Goal: Task Accomplishment & Management: Manage account settings

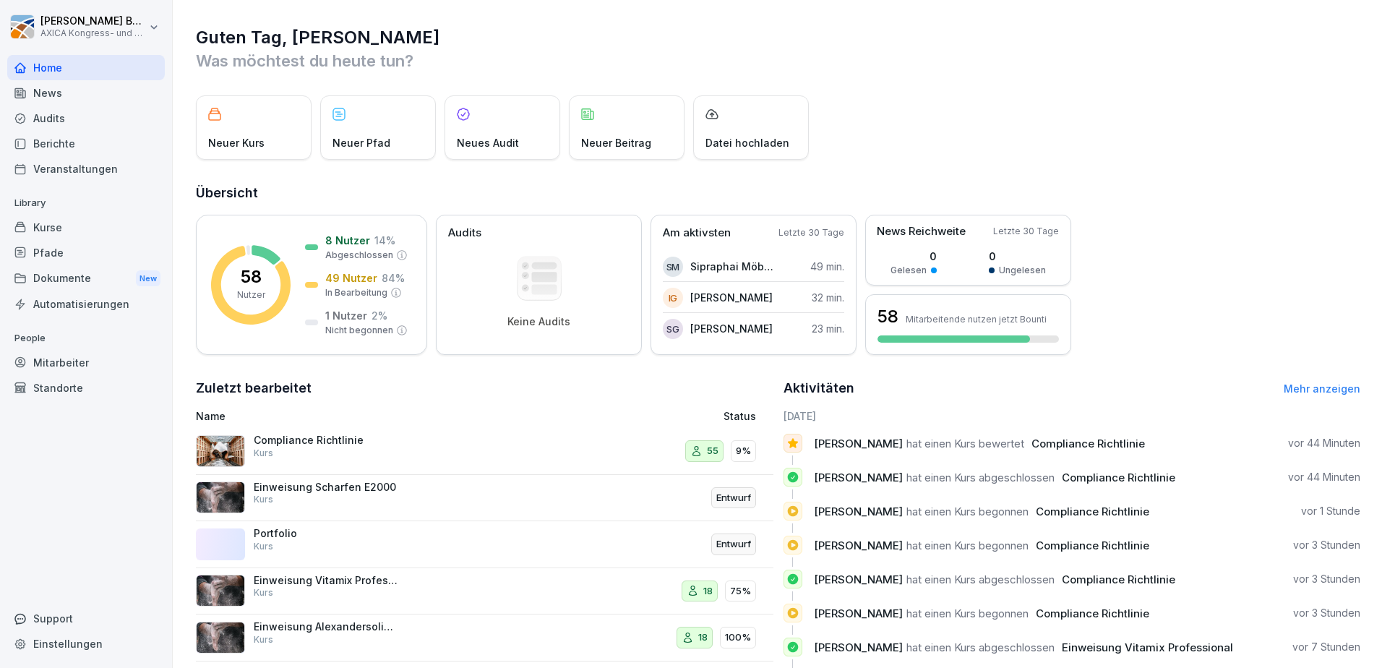
click at [1274, 254] on div "58 Nutzer 8 Nutzer 14 % Abgeschlossen 49 Nutzer 84 % In Bearbeitung 1 Nutzer 2 …" at bounding box center [778, 285] width 1165 height 140
click at [527, 384] on h2 "Zuletzt bearbeitet" at bounding box center [485, 388] width 578 height 20
click at [361, 452] on div "Compliance Richtlinie Kurs" at bounding box center [326, 447] width 145 height 26
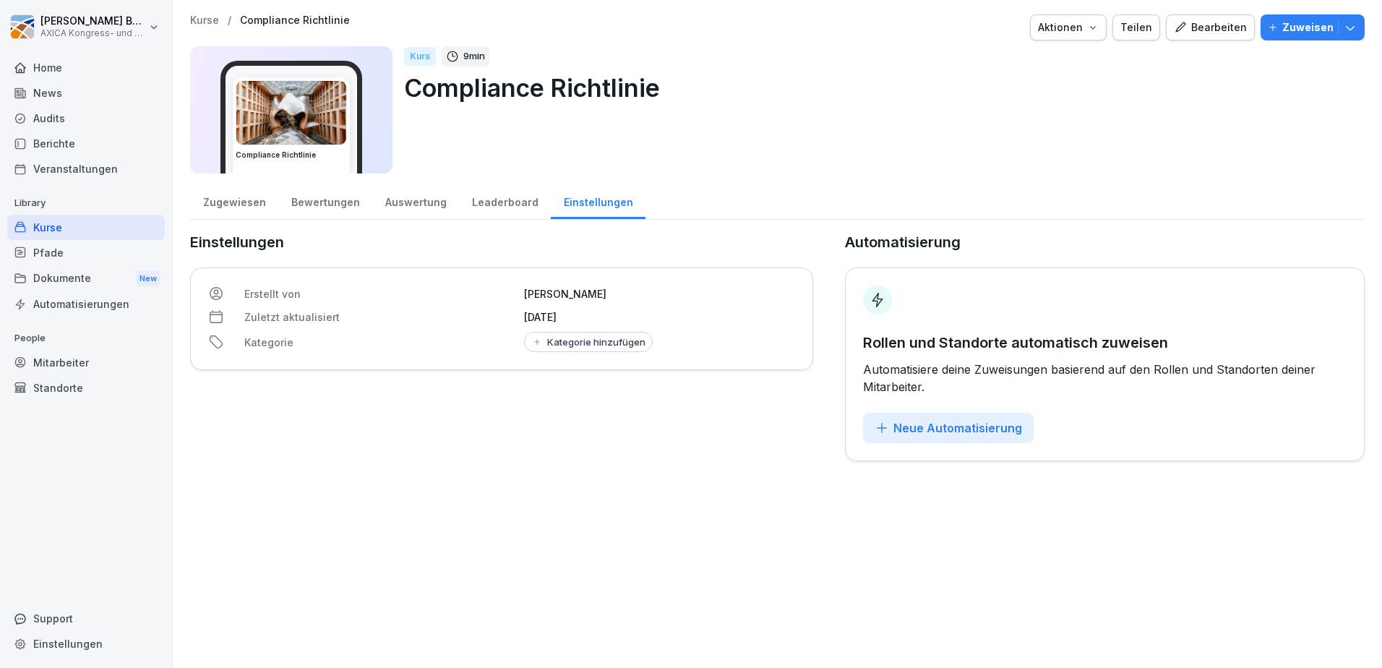
click at [333, 204] on div "Bewertungen" at bounding box center [325, 200] width 94 height 37
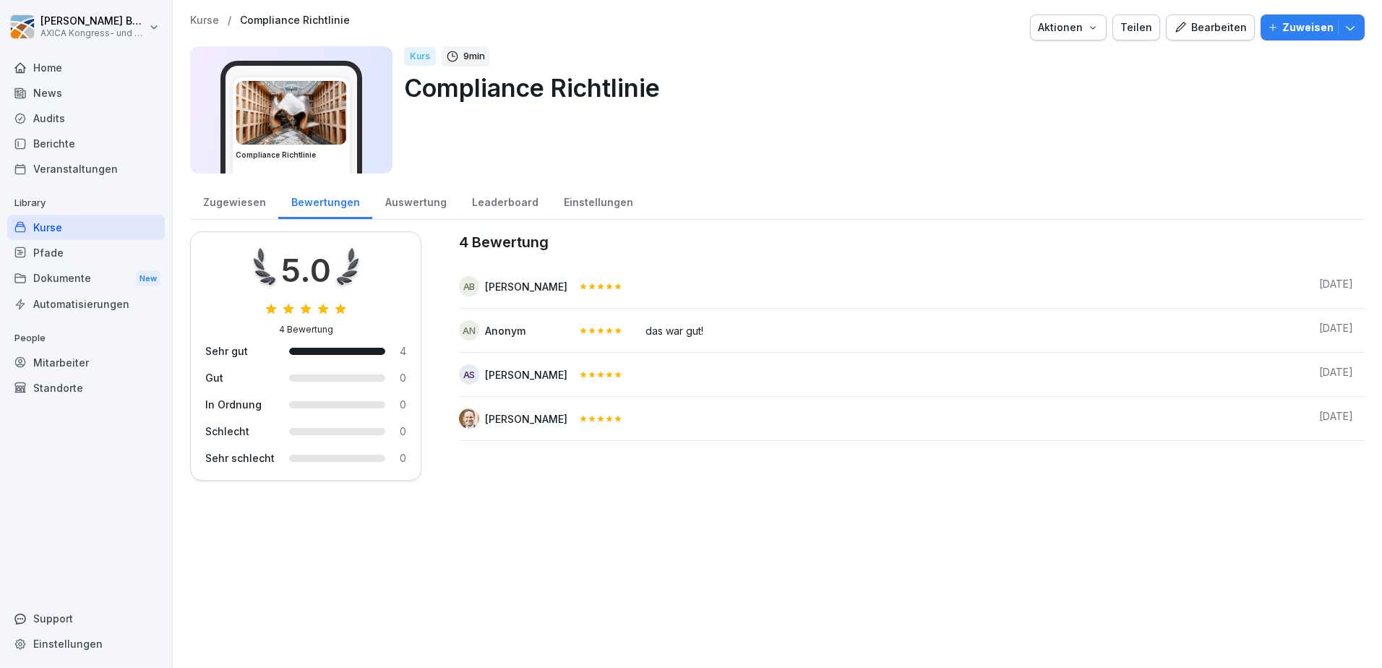
click at [418, 197] on div "Auswertung" at bounding box center [415, 200] width 87 height 37
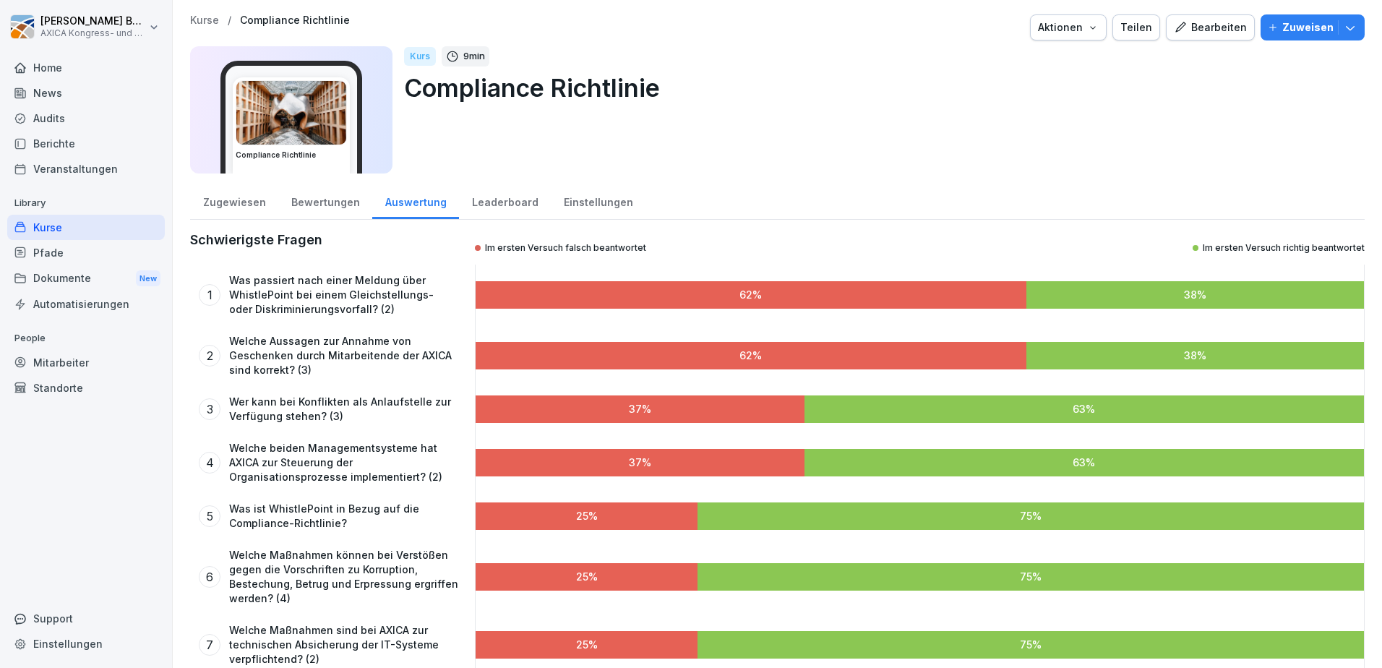
click at [233, 204] on div "Zugewiesen" at bounding box center [234, 200] width 88 height 37
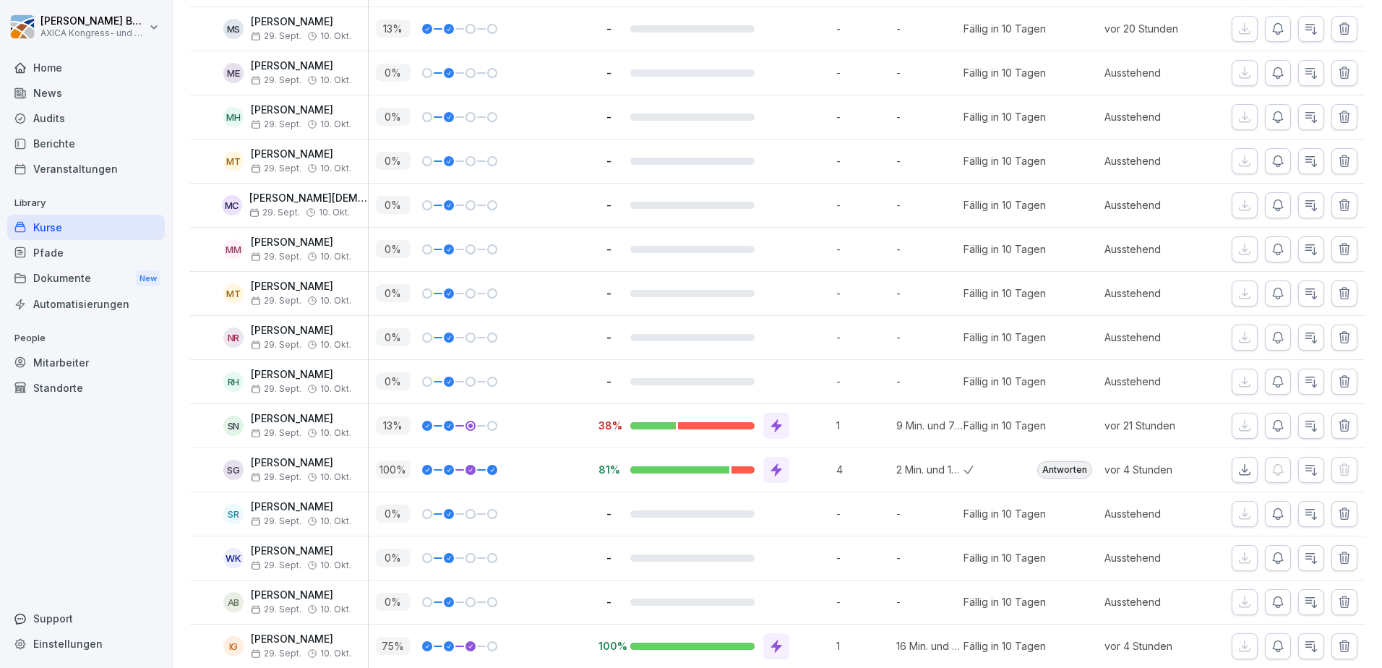
scroll to position [1940, 0]
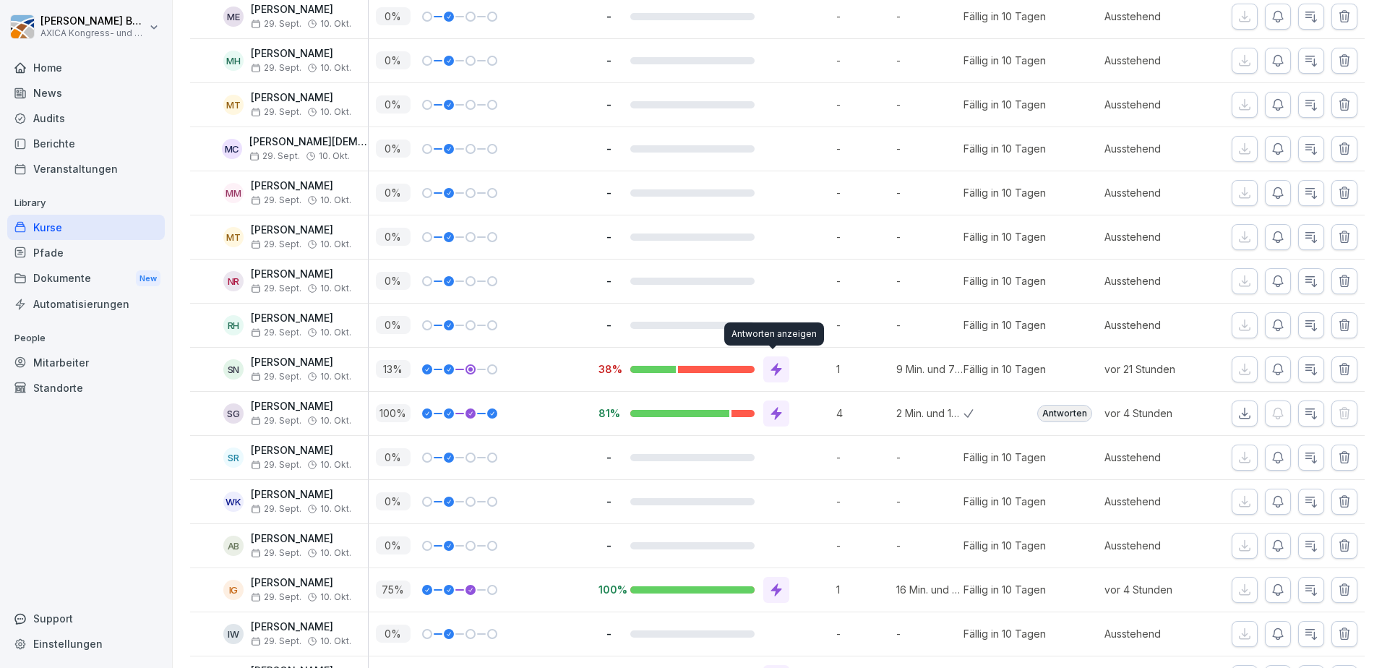
click at [777, 372] on icon at bounding box center [776, 369] width 14 height 14
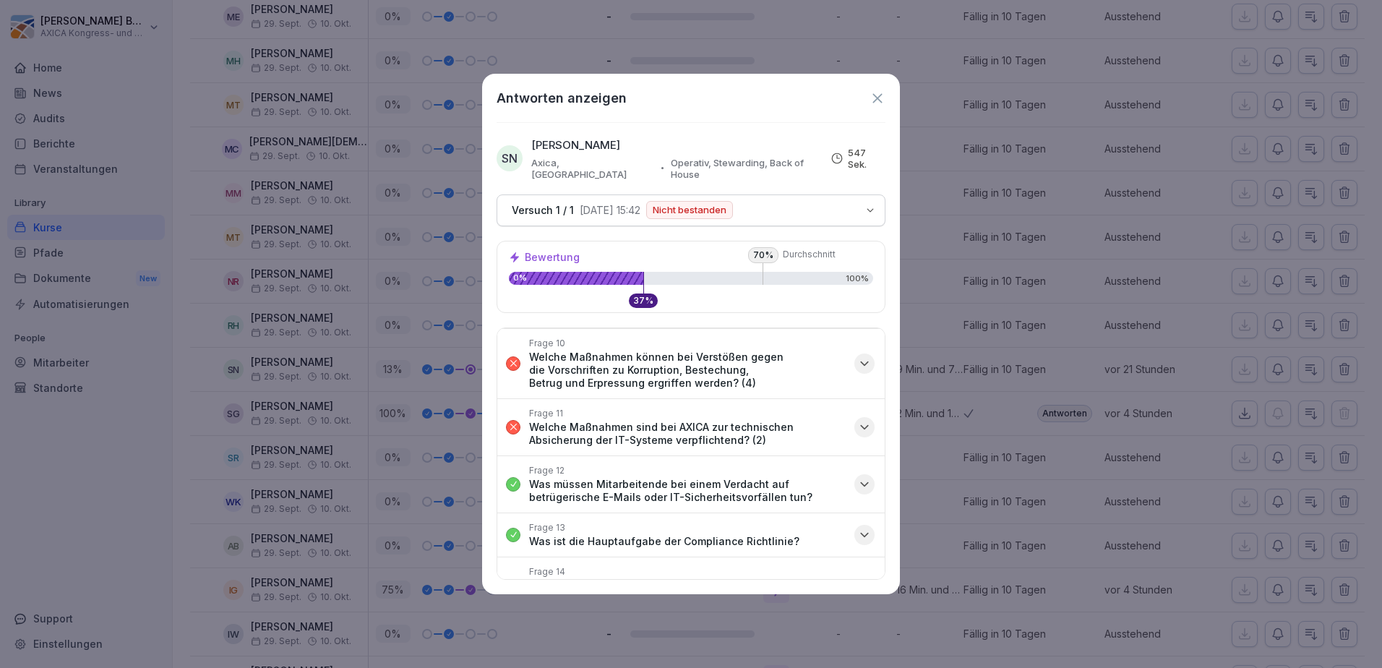
scroll to position [624, 0]
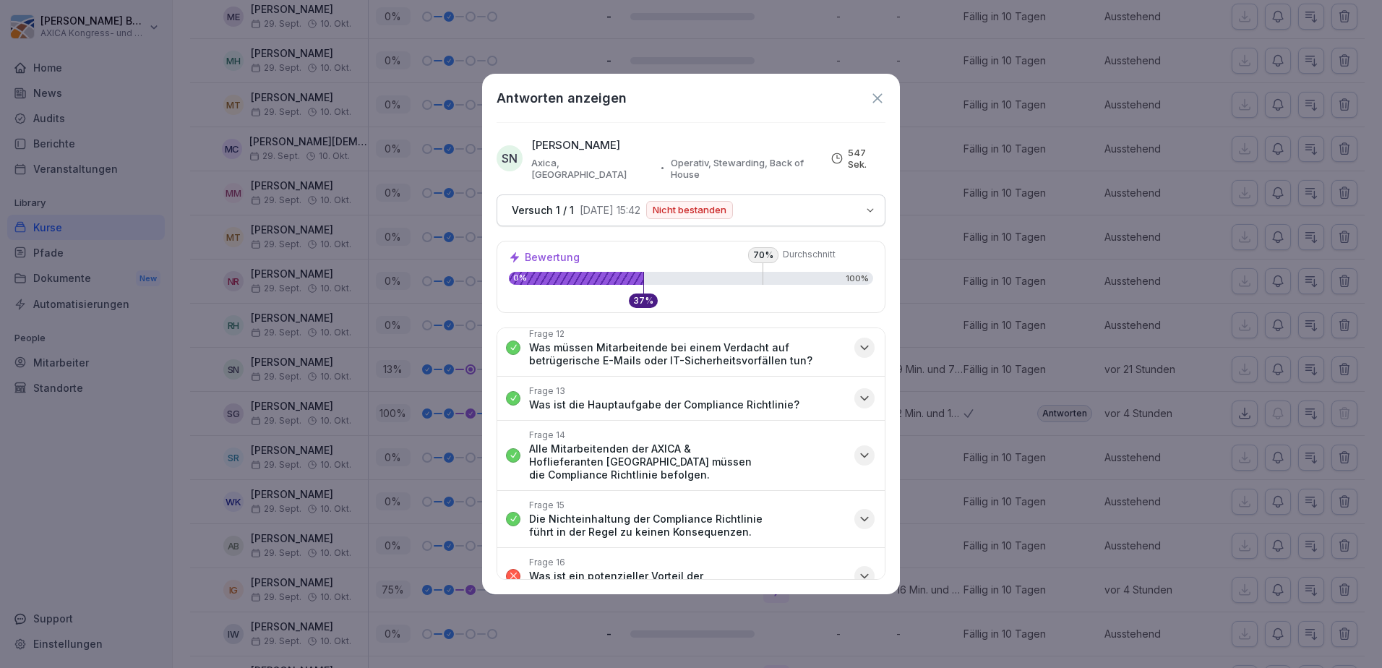
click at [875, 102] on icon at bounding box center [878, 98] width 16 height 16
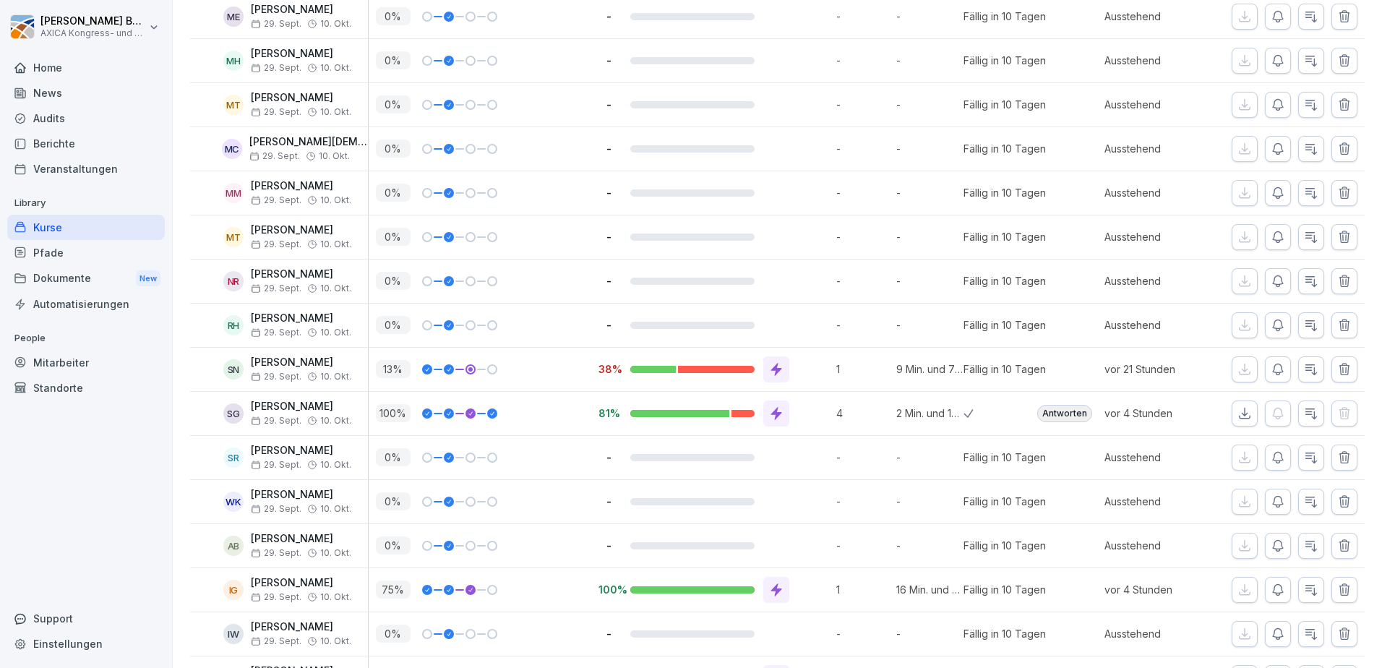
click at [846, 368] on p "1" at bounding box center [862, 368] width 52 height 15
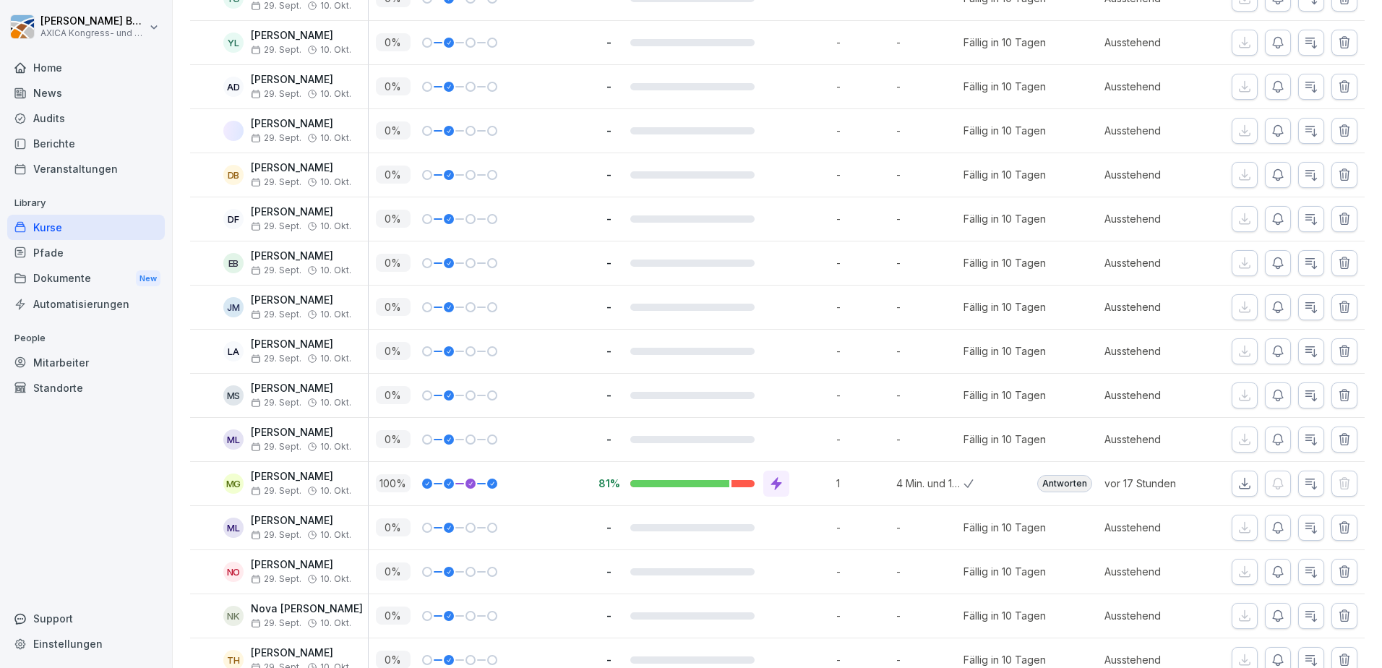
scroll to position [567, 0]
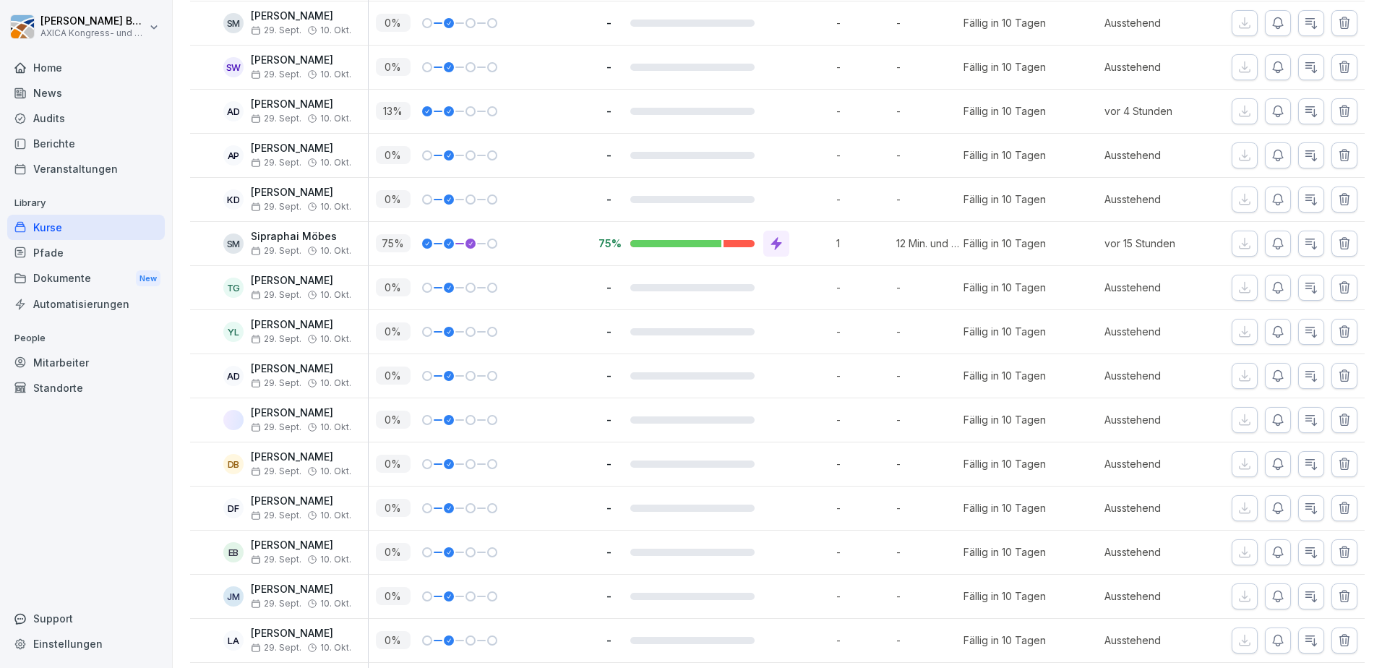
click at [770, 233] on div at bounding box center [776, 244] width 26 height 26
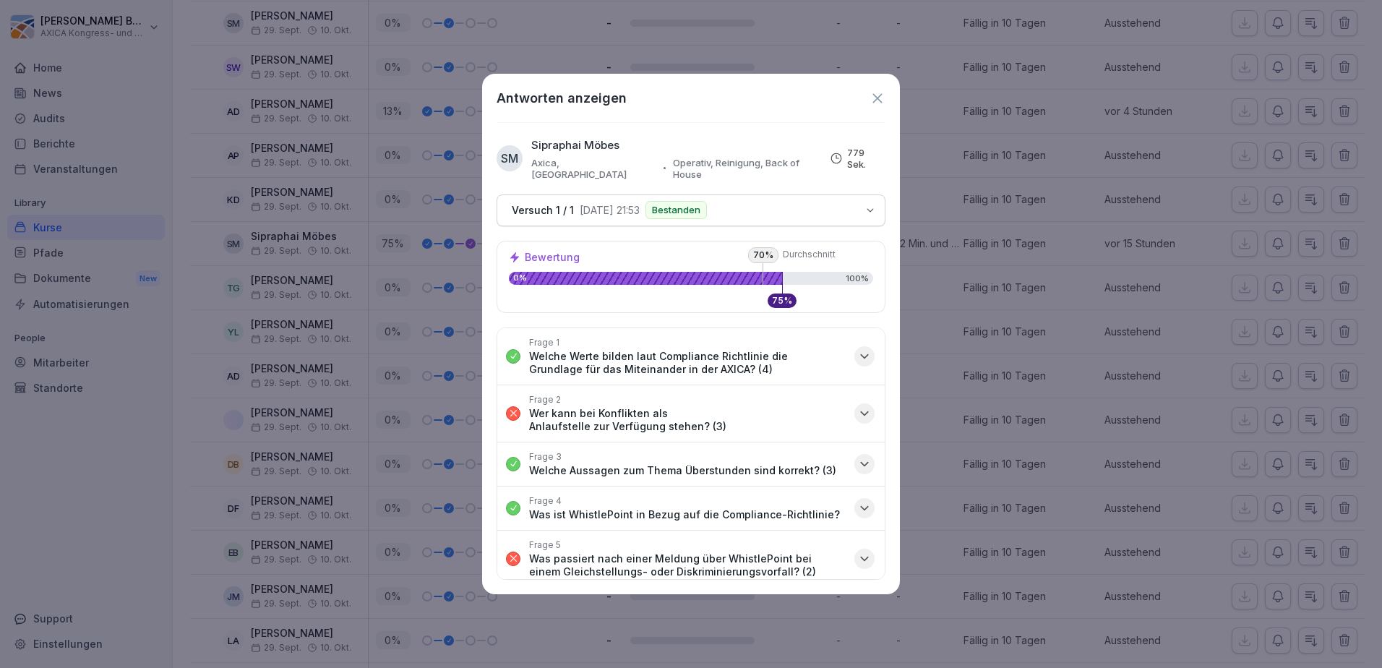
click at [857, 406] on icon "button" at bounding box center [864, 413] width 14 height 14
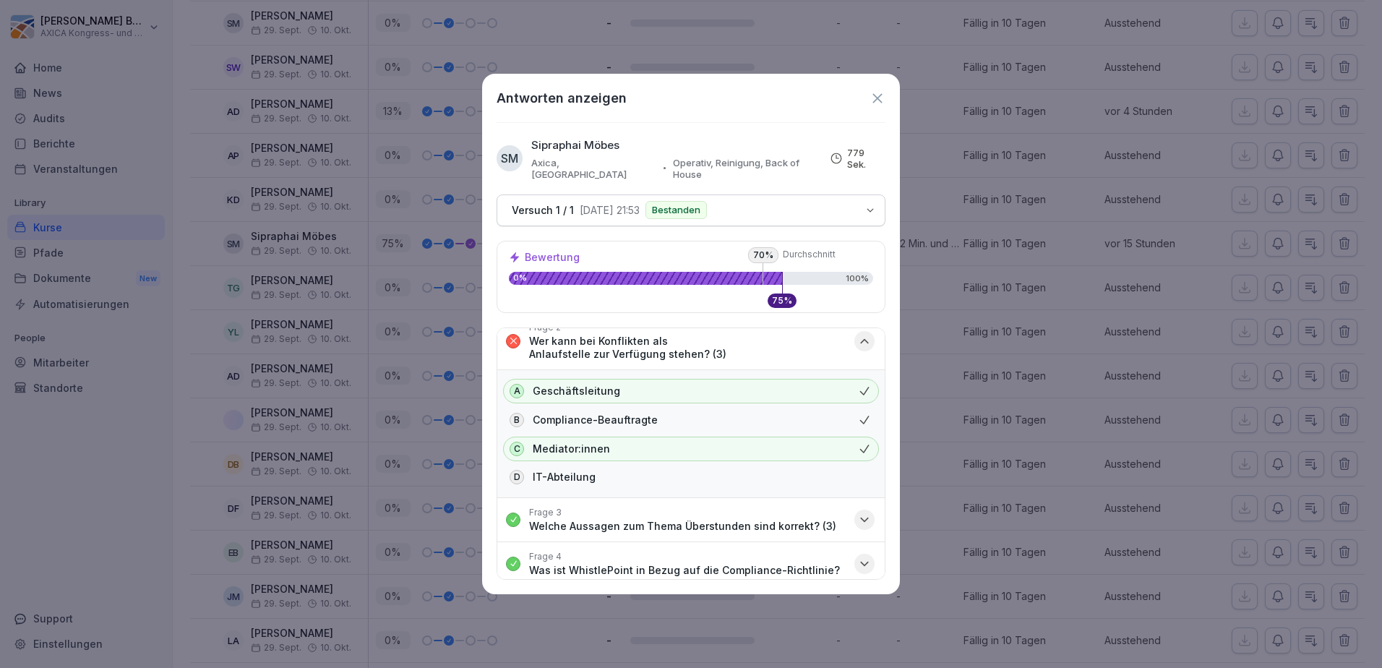
scroll to position [0, 0]
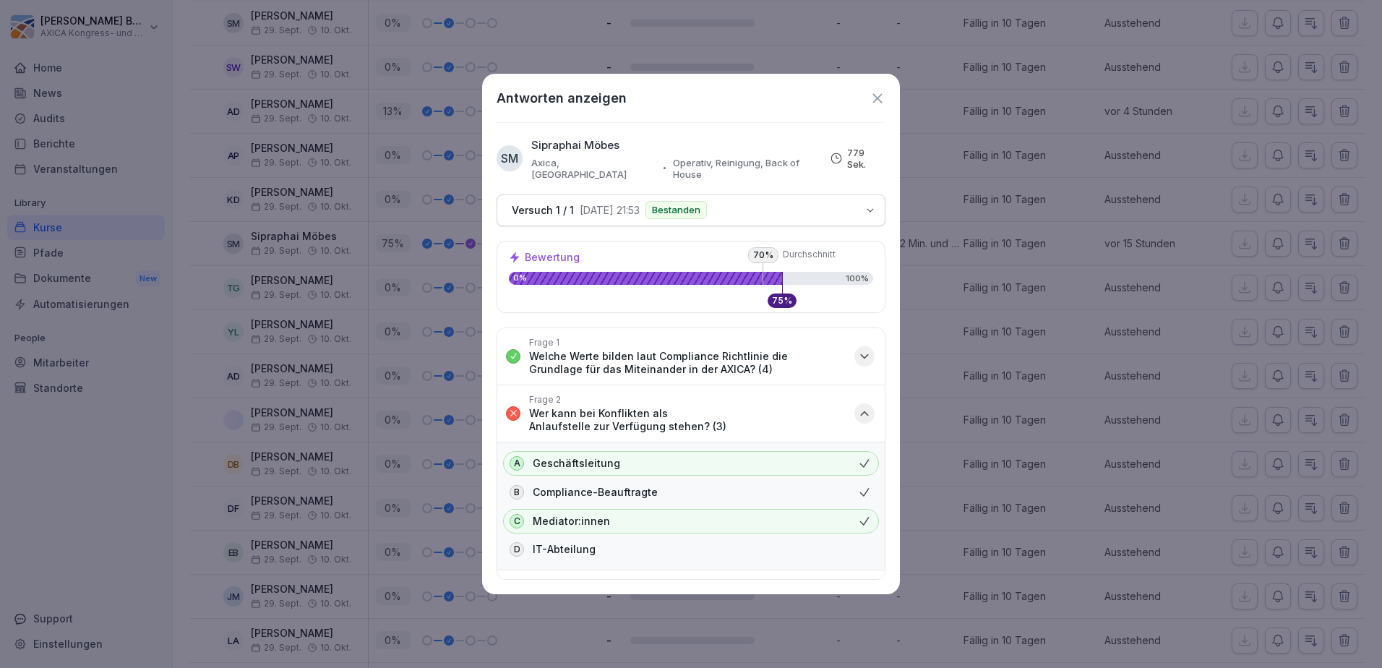
click at [875, 96] on icon at bounding box center [877, 97] width 9 height 9
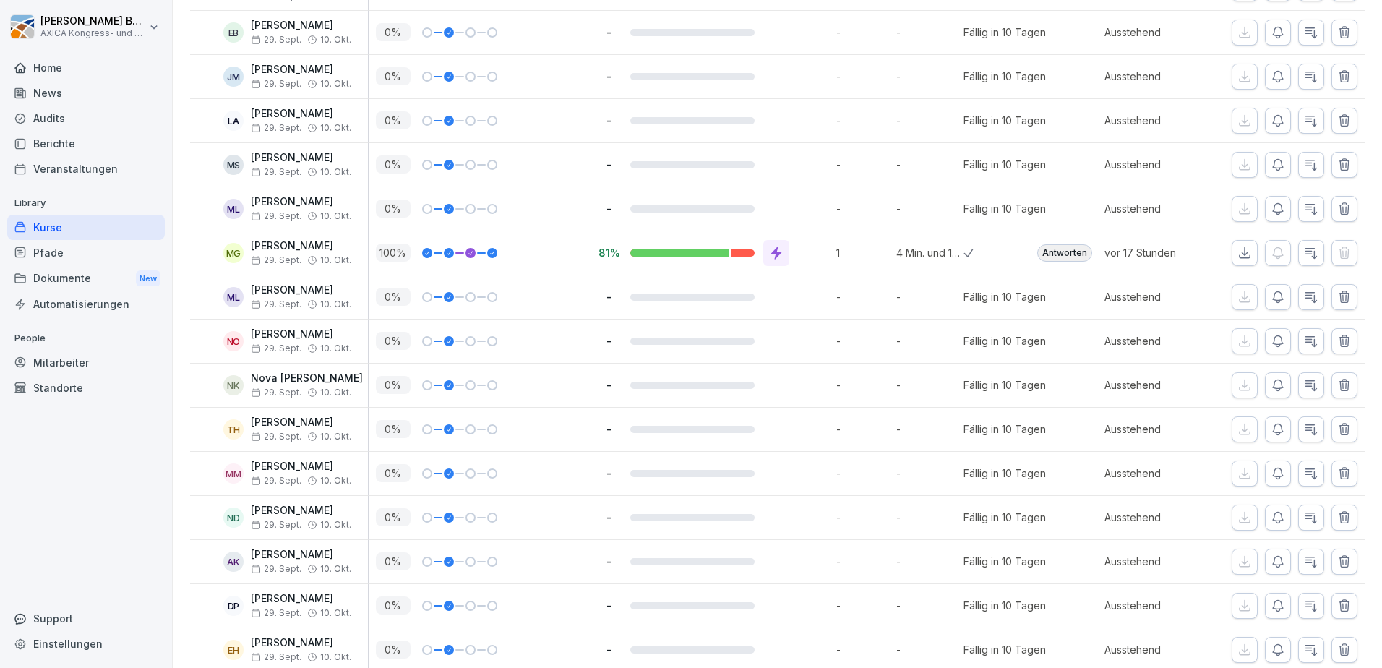
scroll to position [1217, 0]
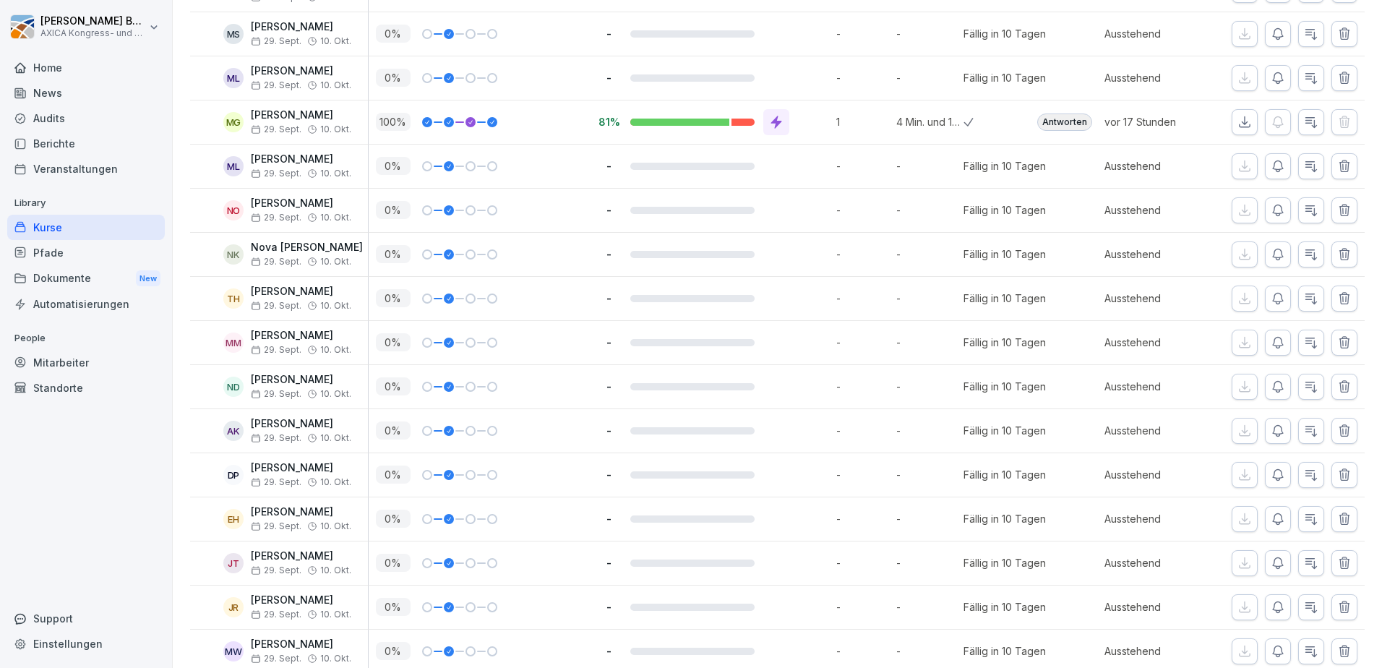
click at [771, 131] on div at bounding box center [776, 122] width 26 height 26
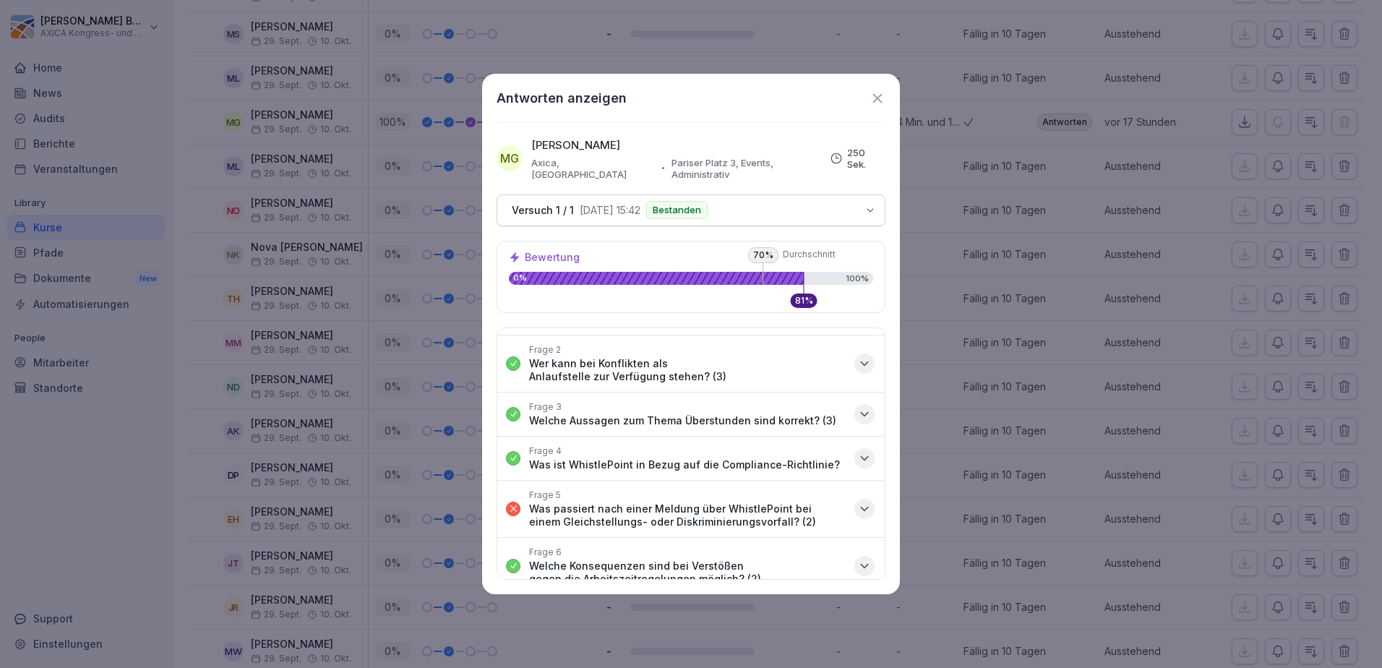
scroll to position [72, 0]
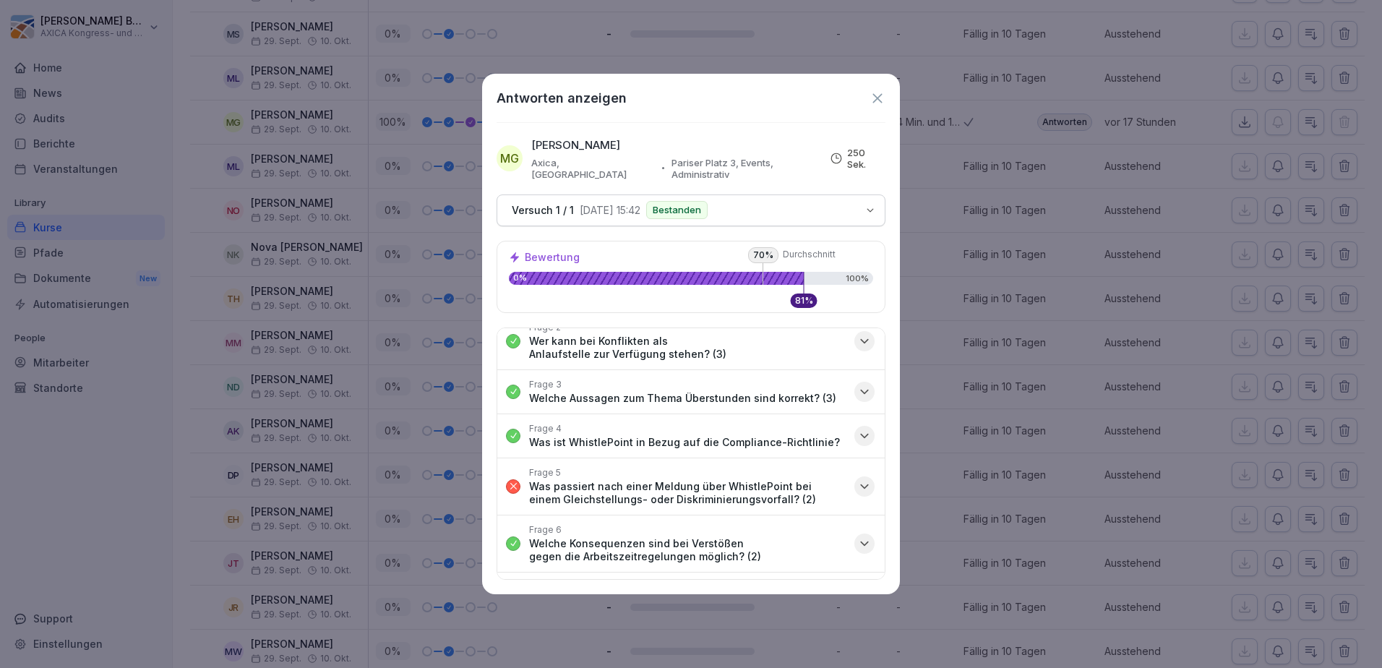
click at [857, 479] on icon "button" at bounding box center [864, 486] width 14 height 14
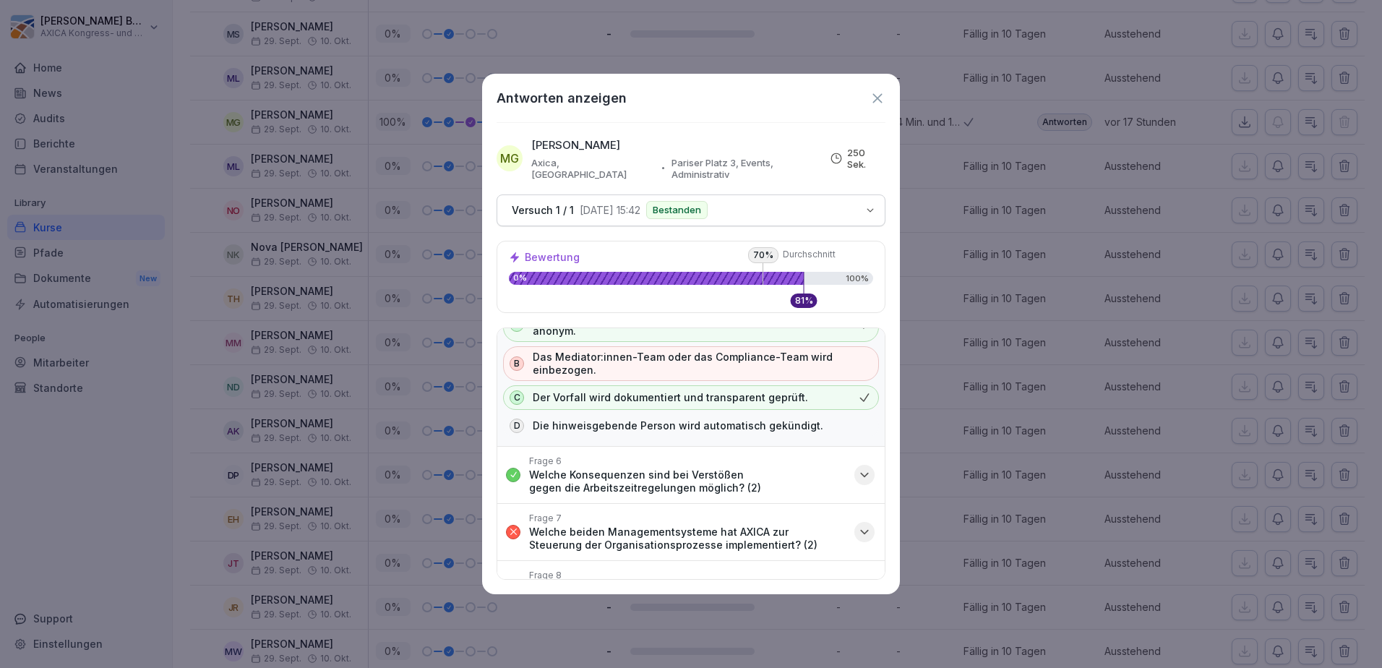
scroll to position [217, 0]
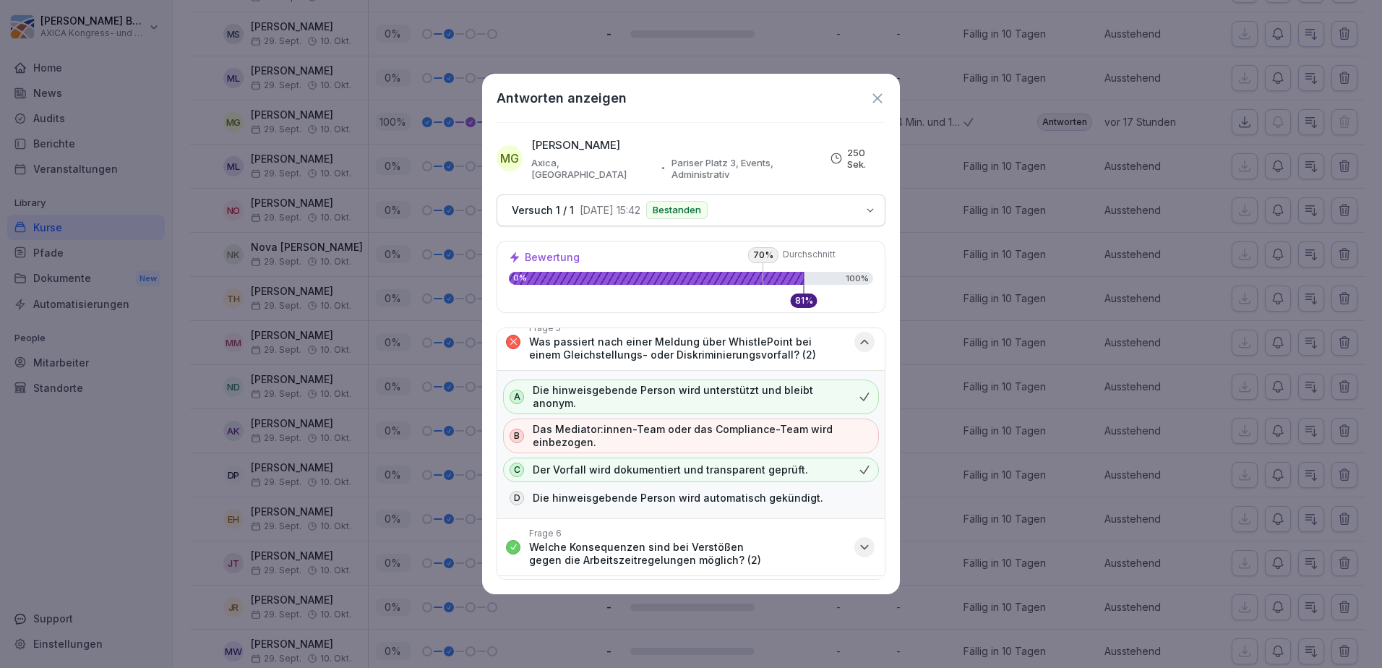
click at [881, 95] on icon at bounding box center [878, 98] width 16 height 16
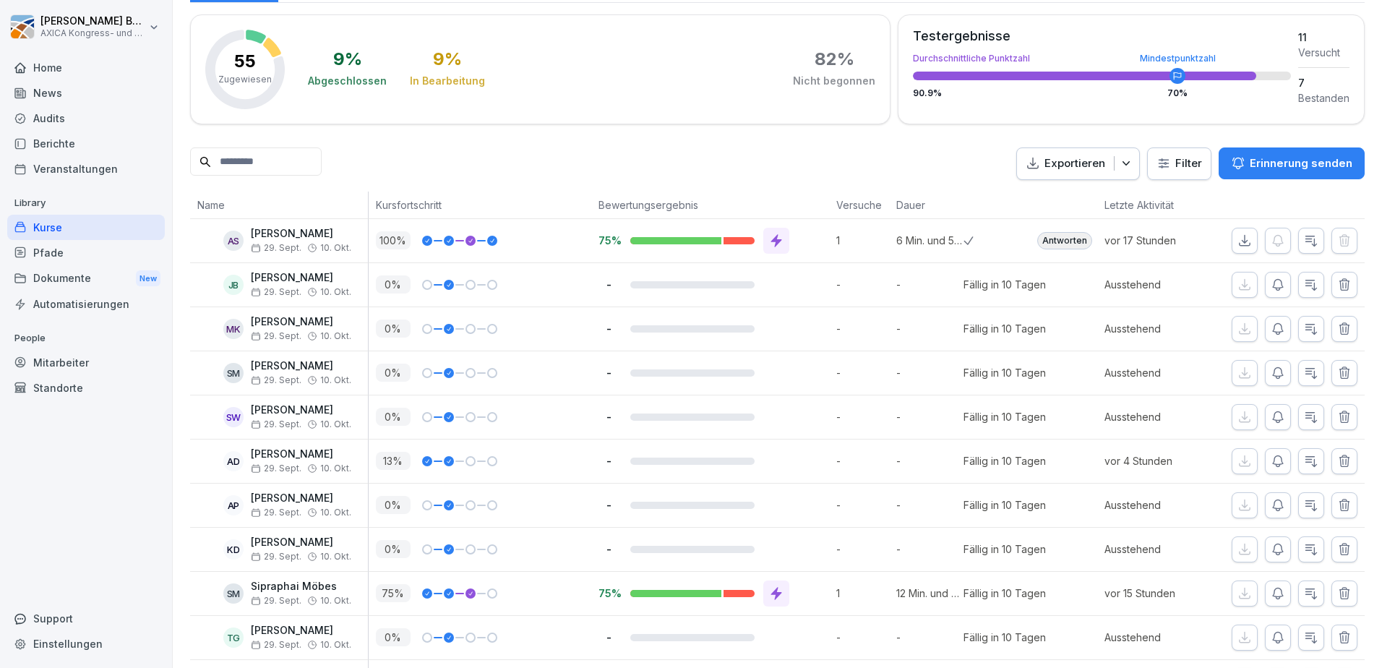
click at [778, 239] on icon at bounding box center [776, 240] width 11 height 13
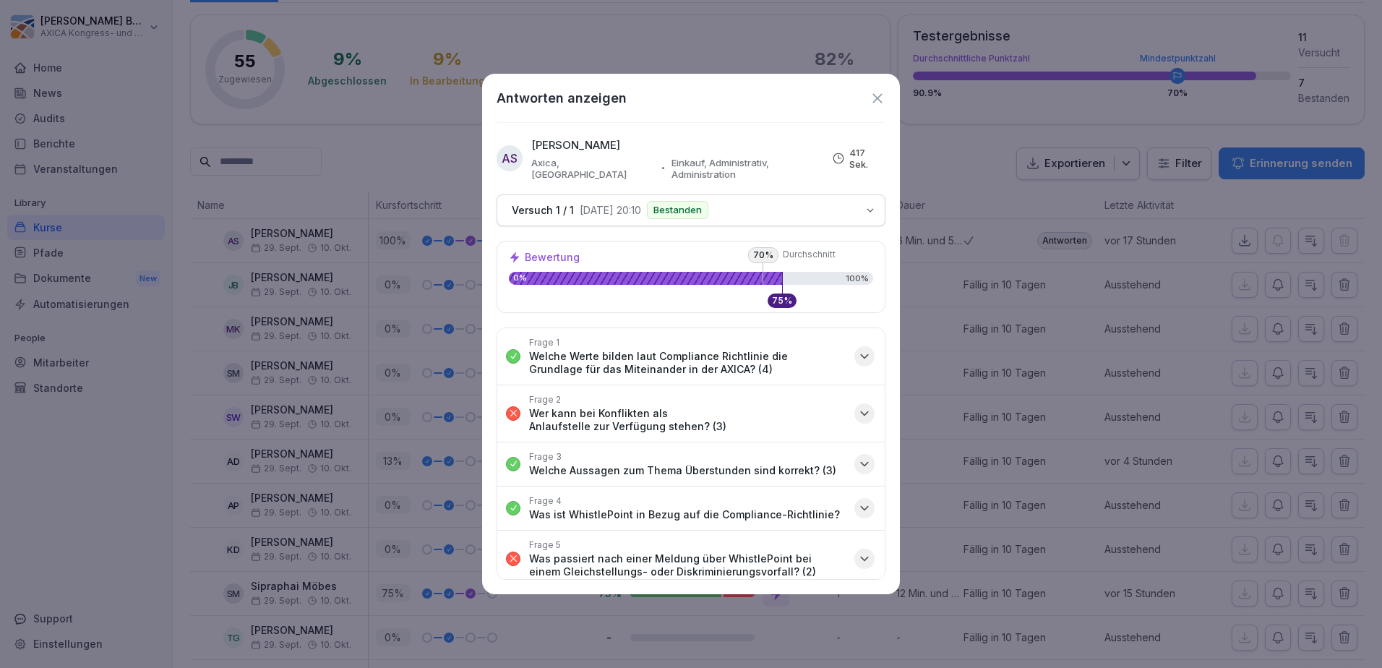
click at [857, 406] on icon "button" at bounding box center [864, 413] width 14 height 14
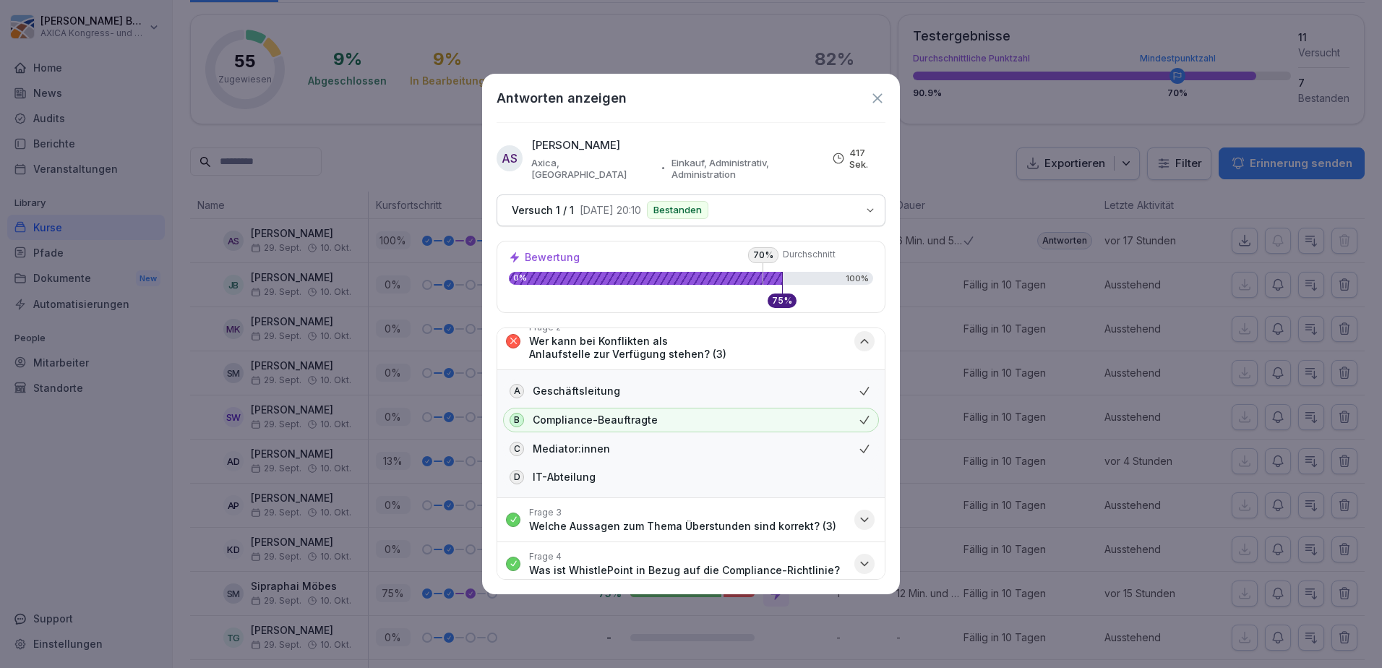
scroll to position [0, 0]
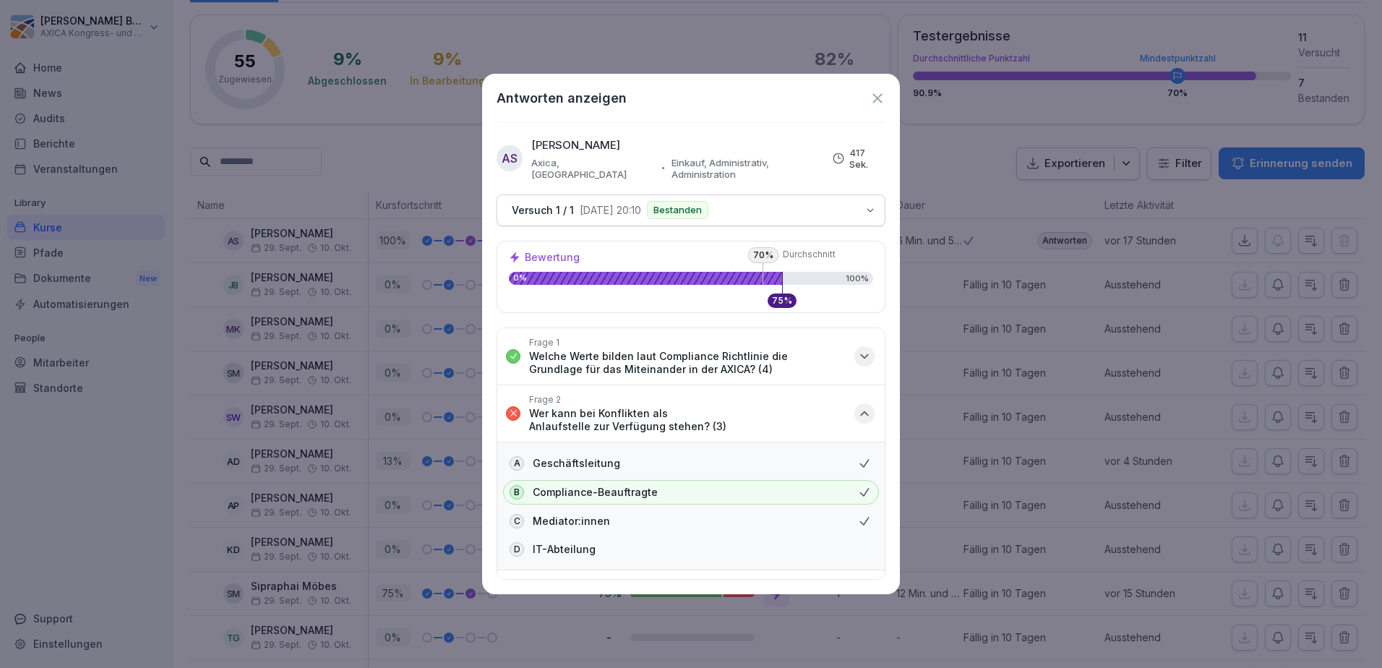
click at [857, 406] on icon "button" at bounding box center [864, 413] width 14 height 14
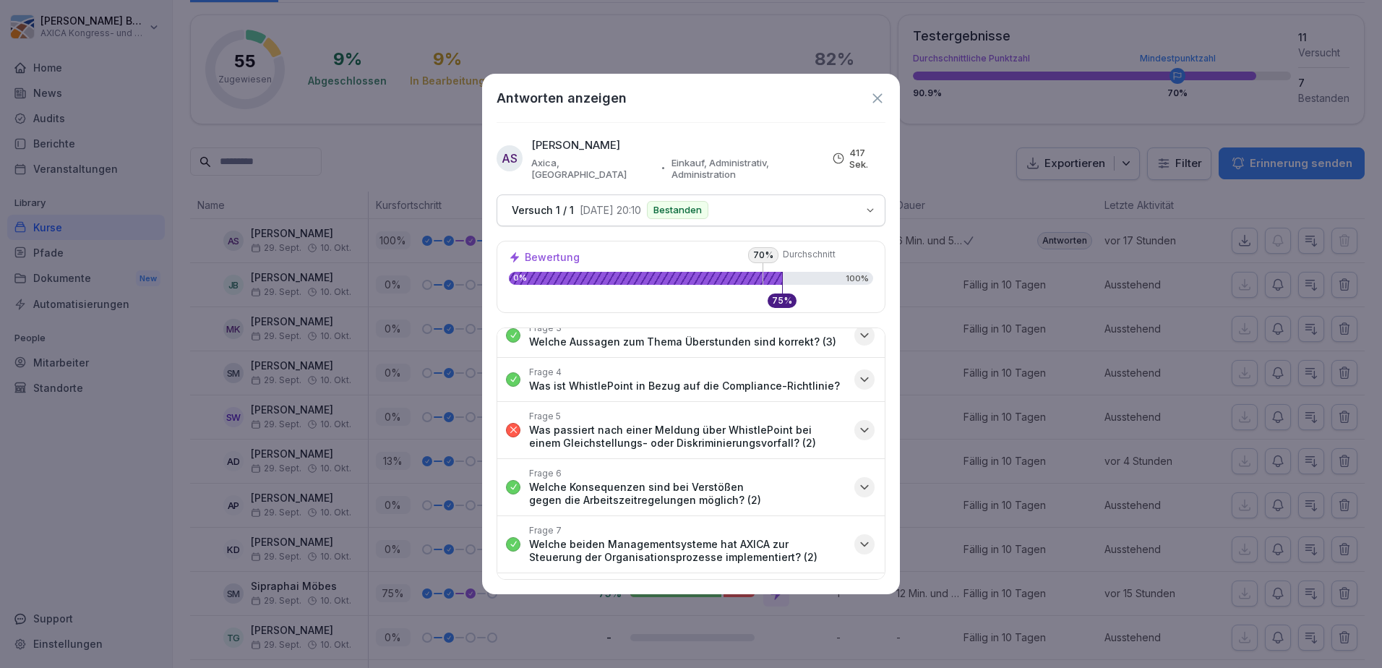
scroll to position [145, 0]
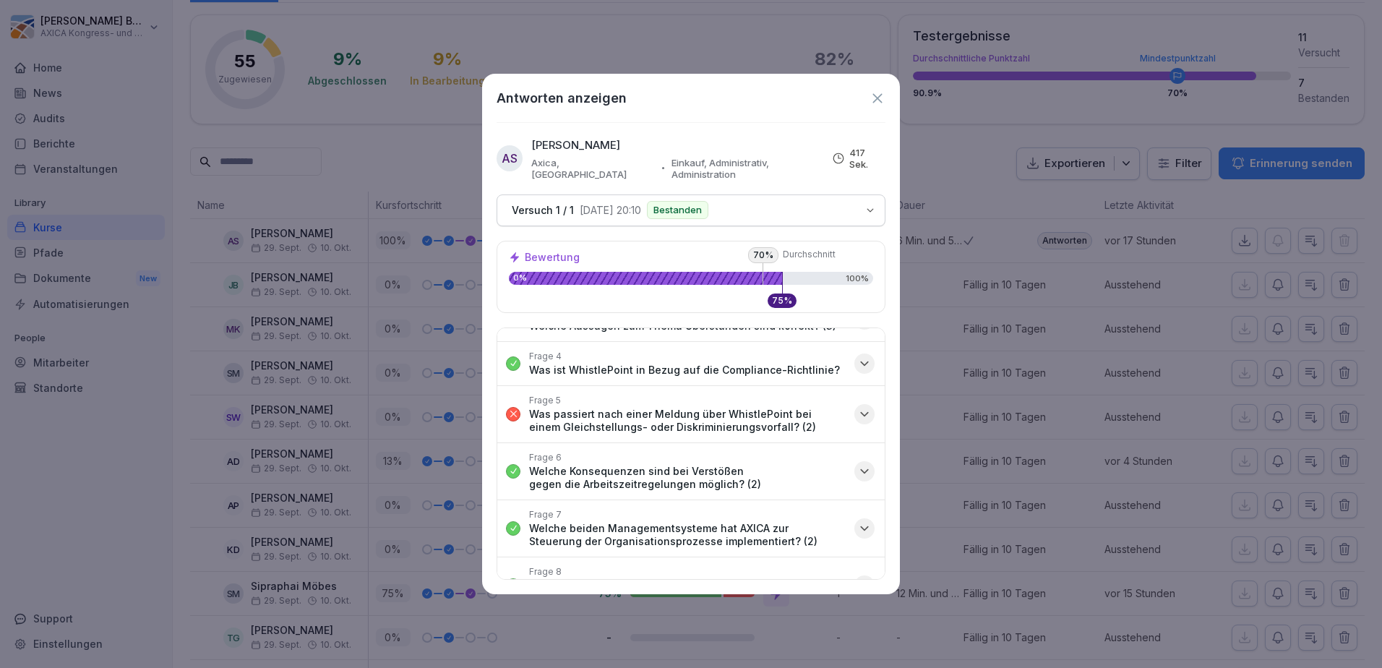
click at [857, 407] on icon "button" at bounding box center [864, 414] width 14 height 14
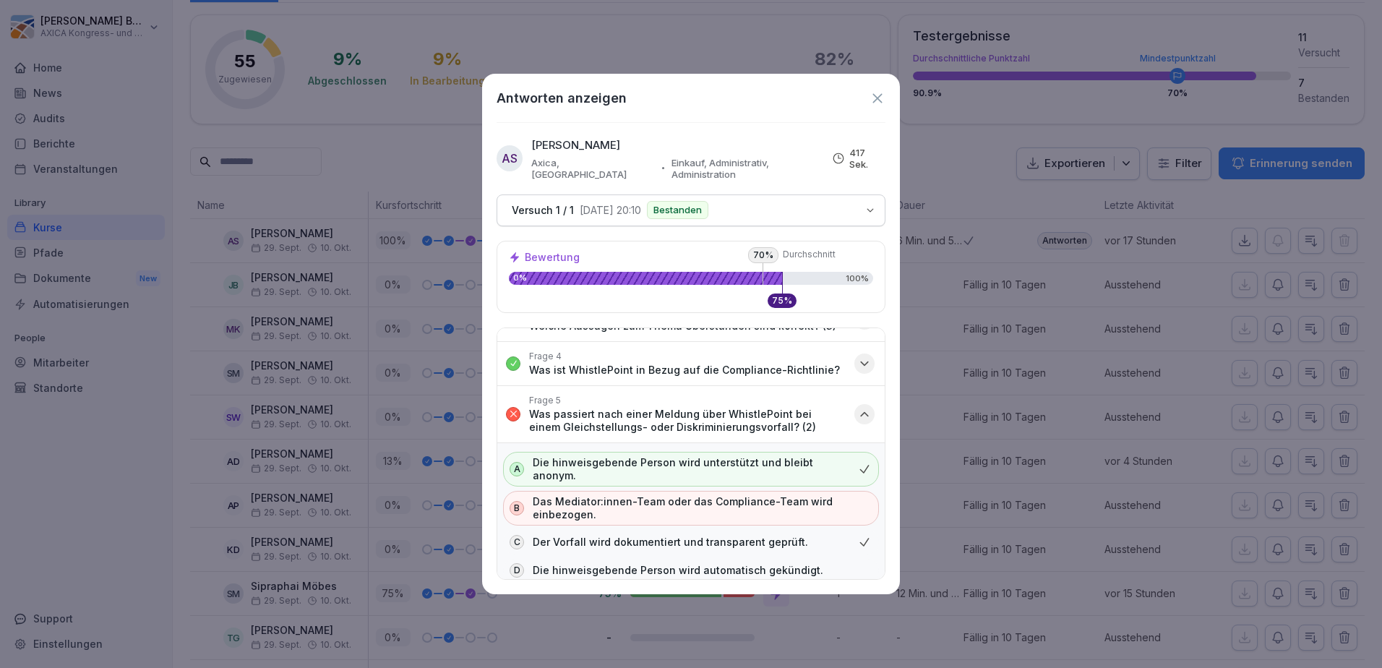
click at [858, 407] on icon "button" at bounding box center [864, 414] width 14 height 14
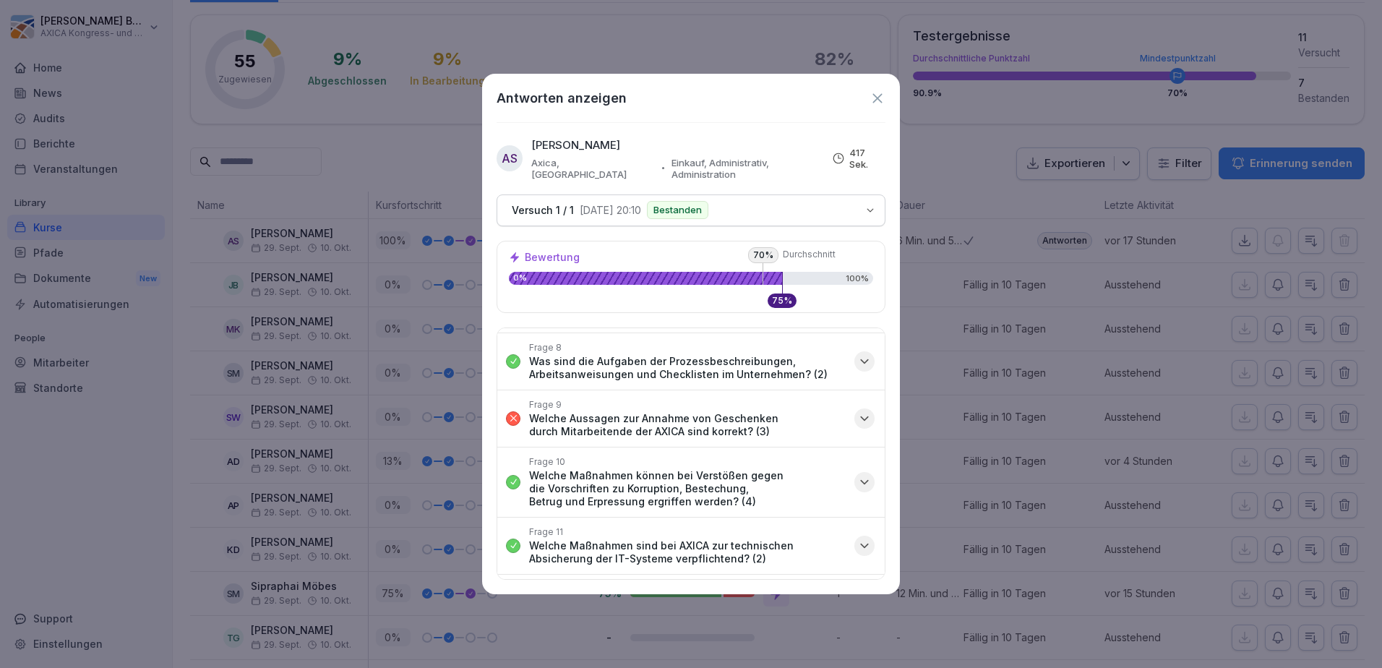
scroll to position [434, 0]
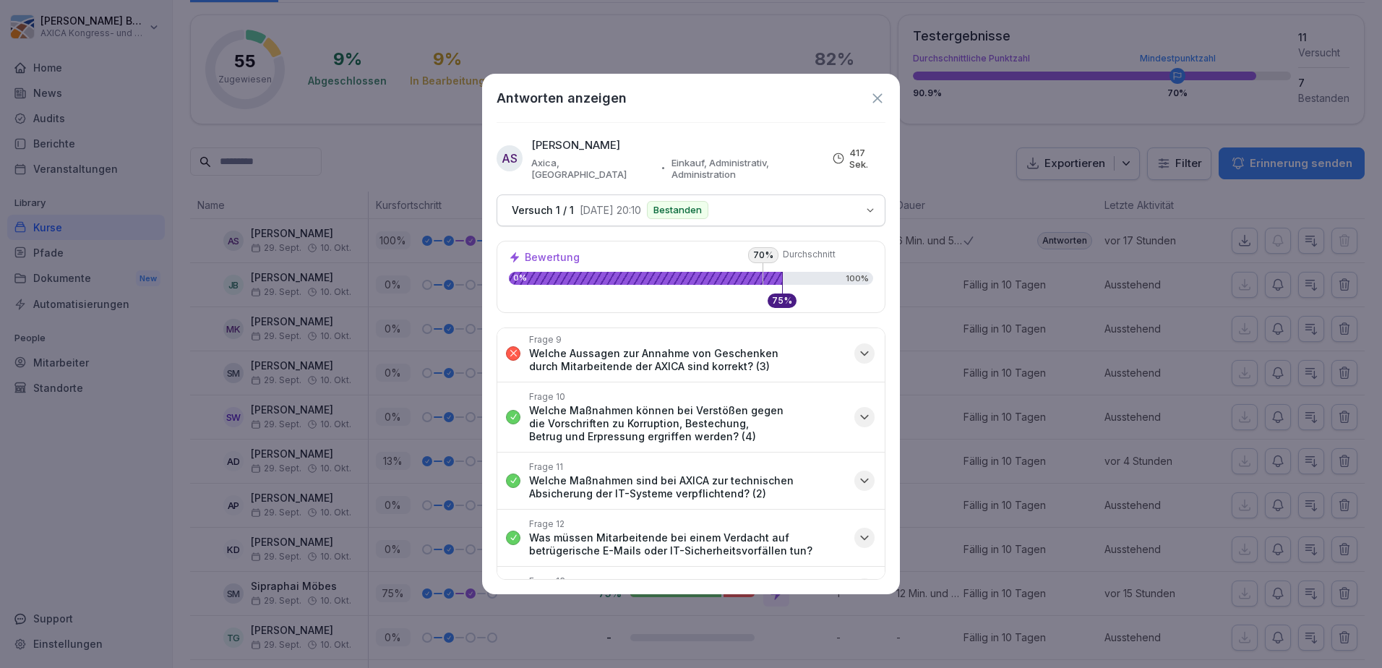
click at [857, 346] on icon "button" at bounding box center [864, 353] width 14 height 14
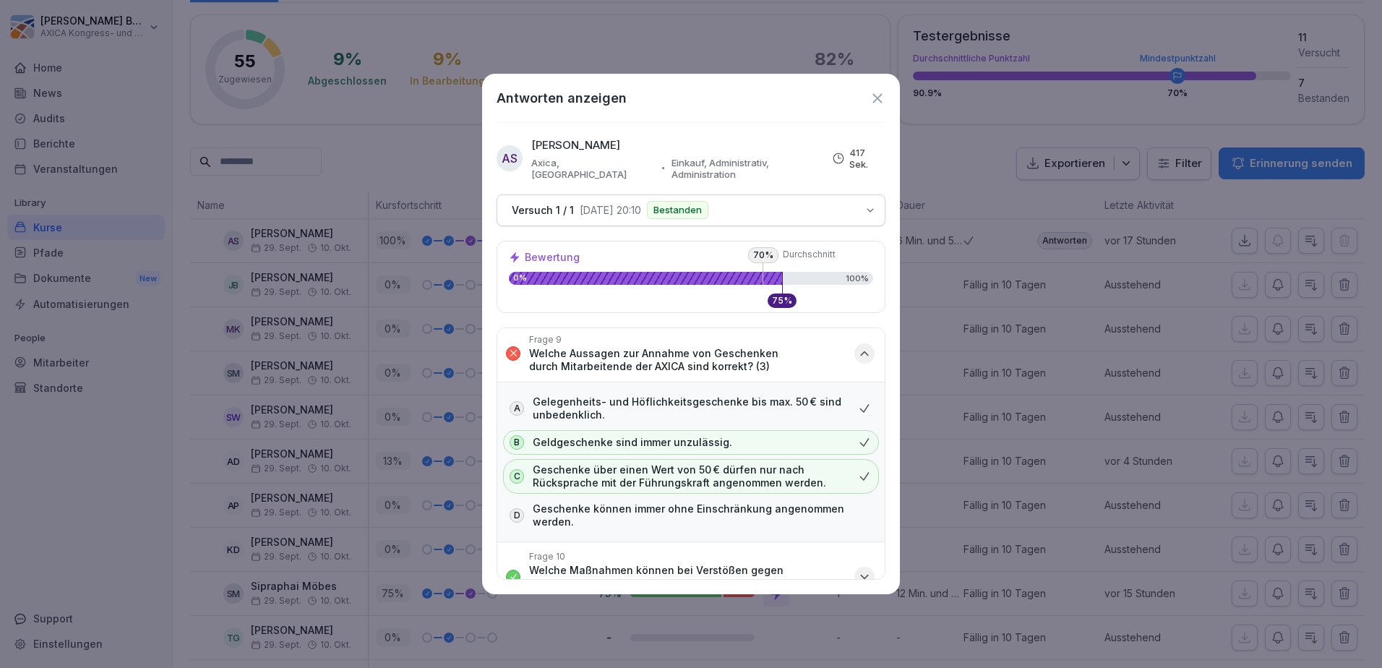
click at [857, 346] on icon "button" at bounding box center [864, 353] width 14 height 14
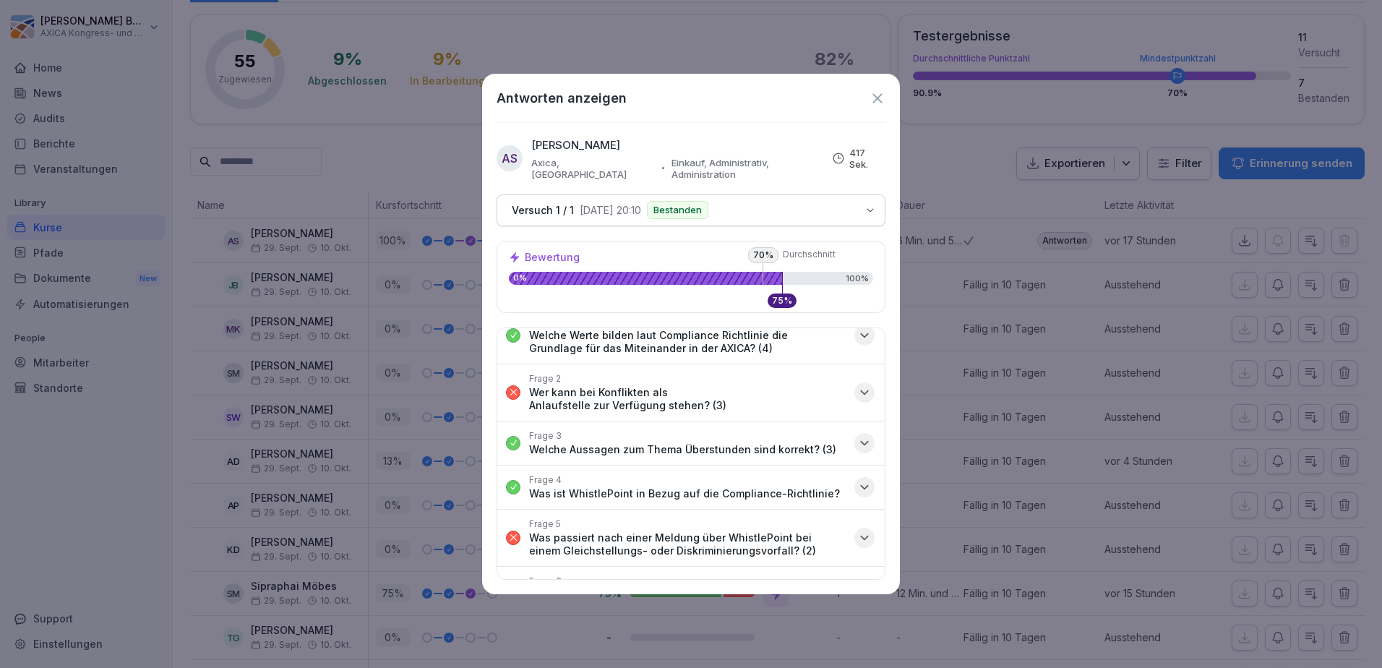
scroll to position [0, 0]
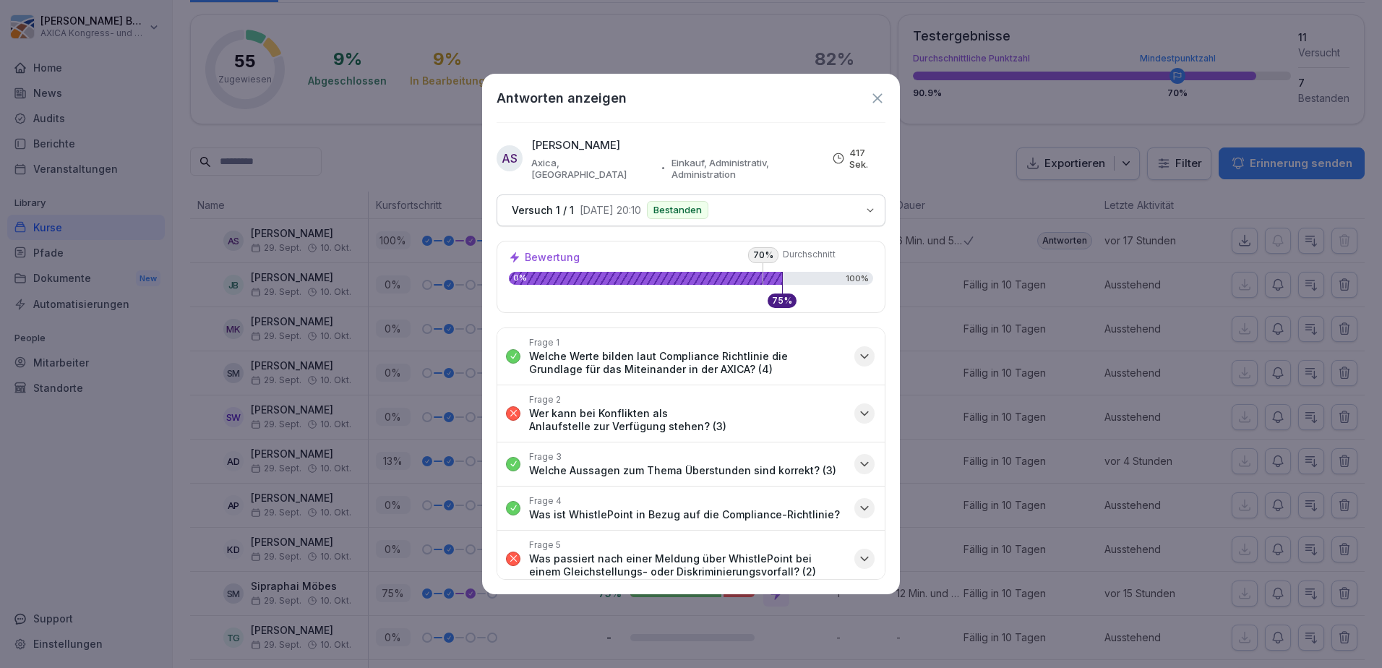
click at [860, 406] on icon "button" at bounding box center [864, 413] width 14 height 14
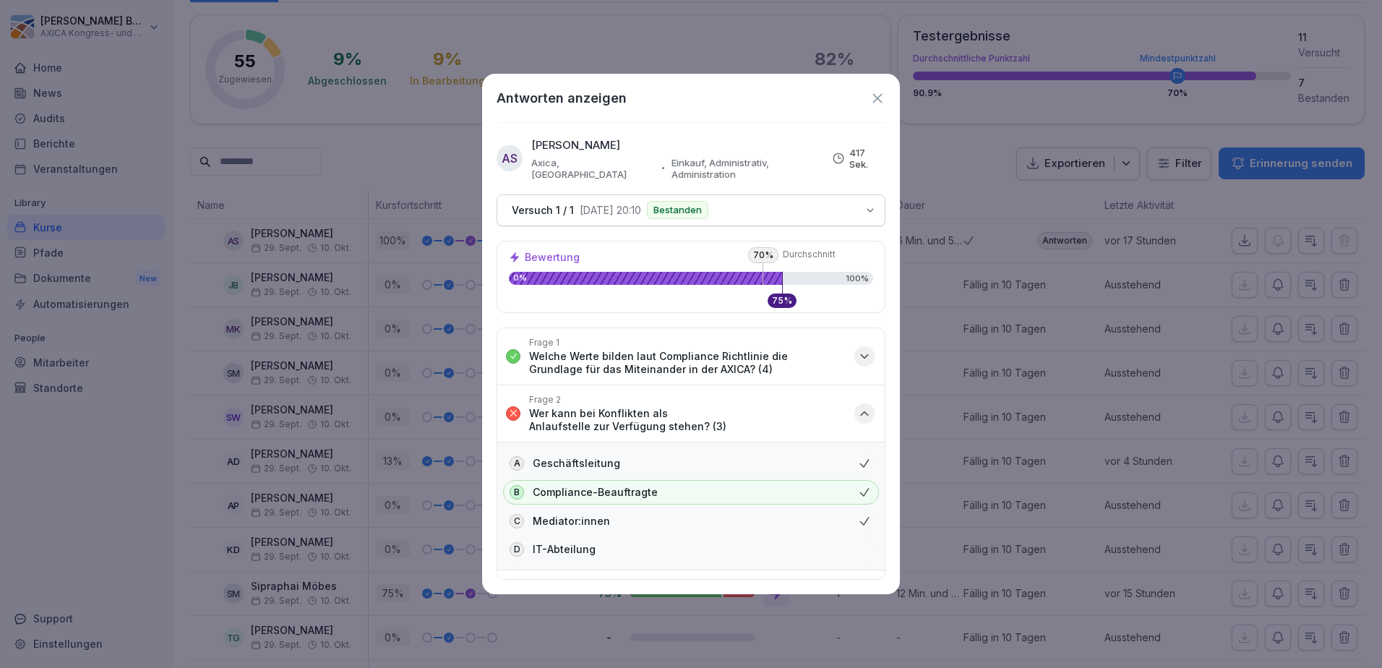
click at [857, 406] on icon "button" at bounding box center [864, 413] width 14 height 14
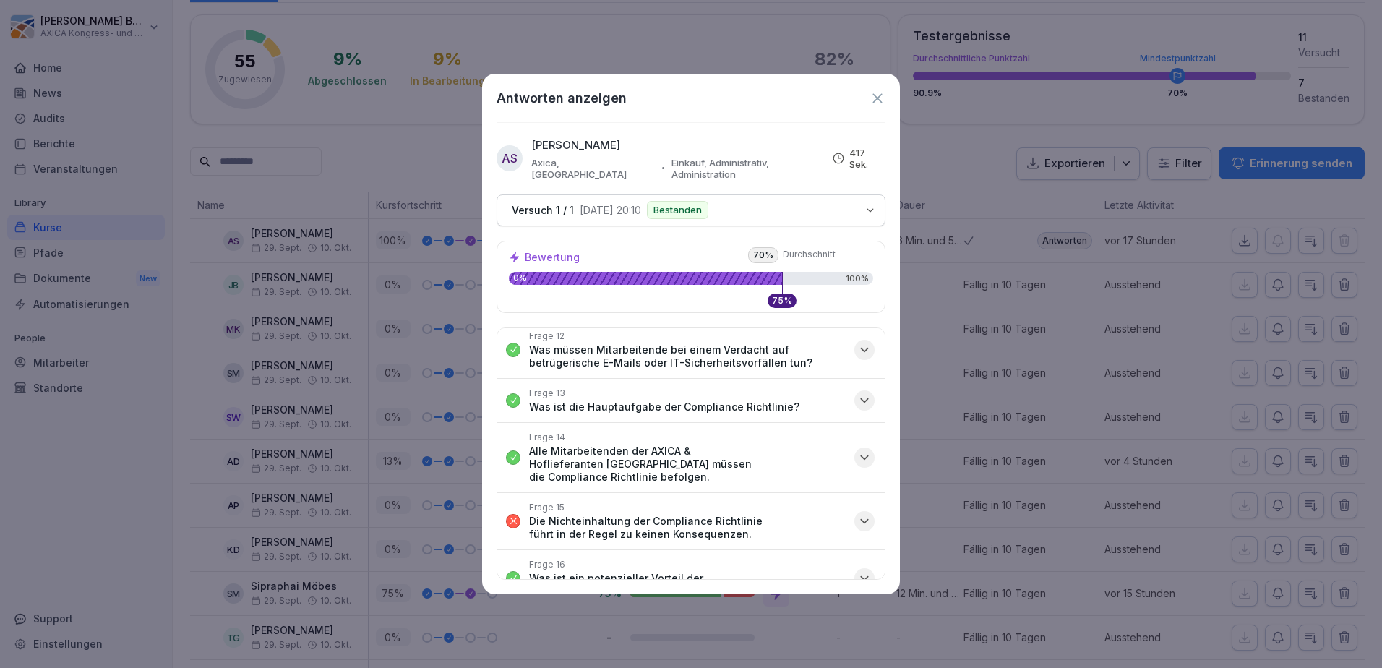
scroll to position [624, 0]
click at [857, 512] on icon "button" at bounding box center [864, 519] width 14 height 14
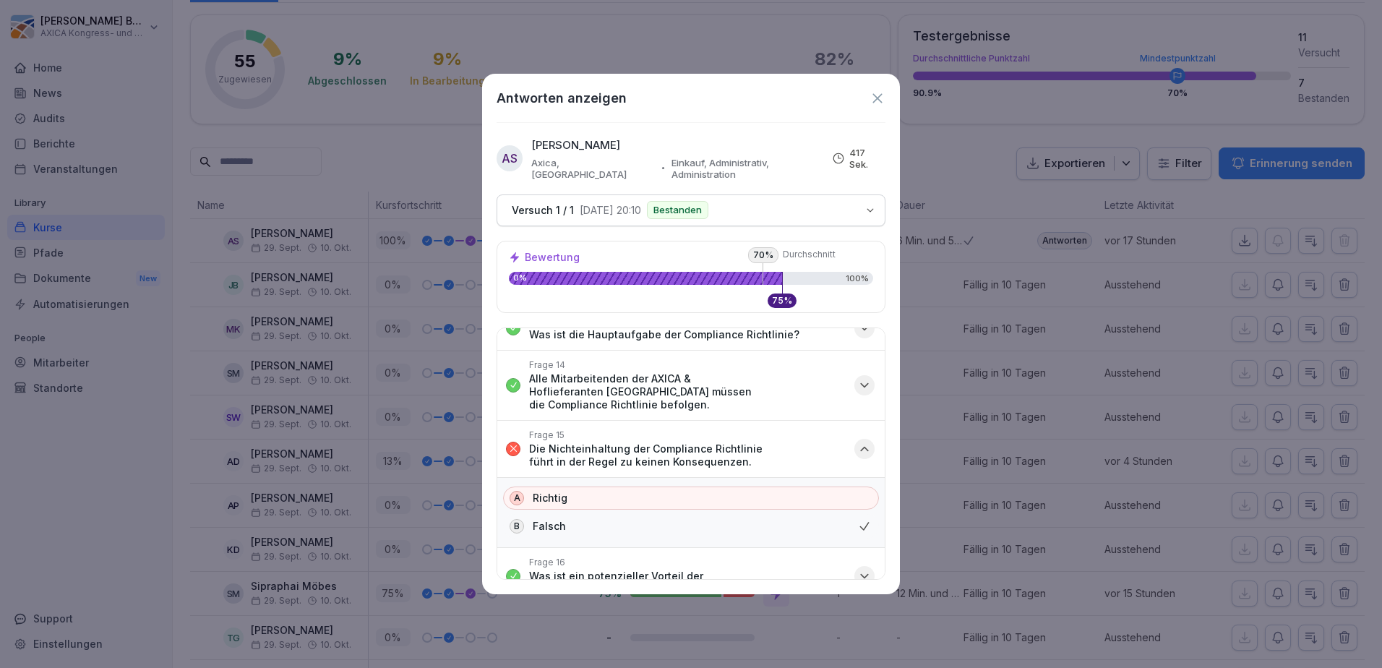
click at [879, 94] on icon at bounding box center [878, 98] width 16 height 16
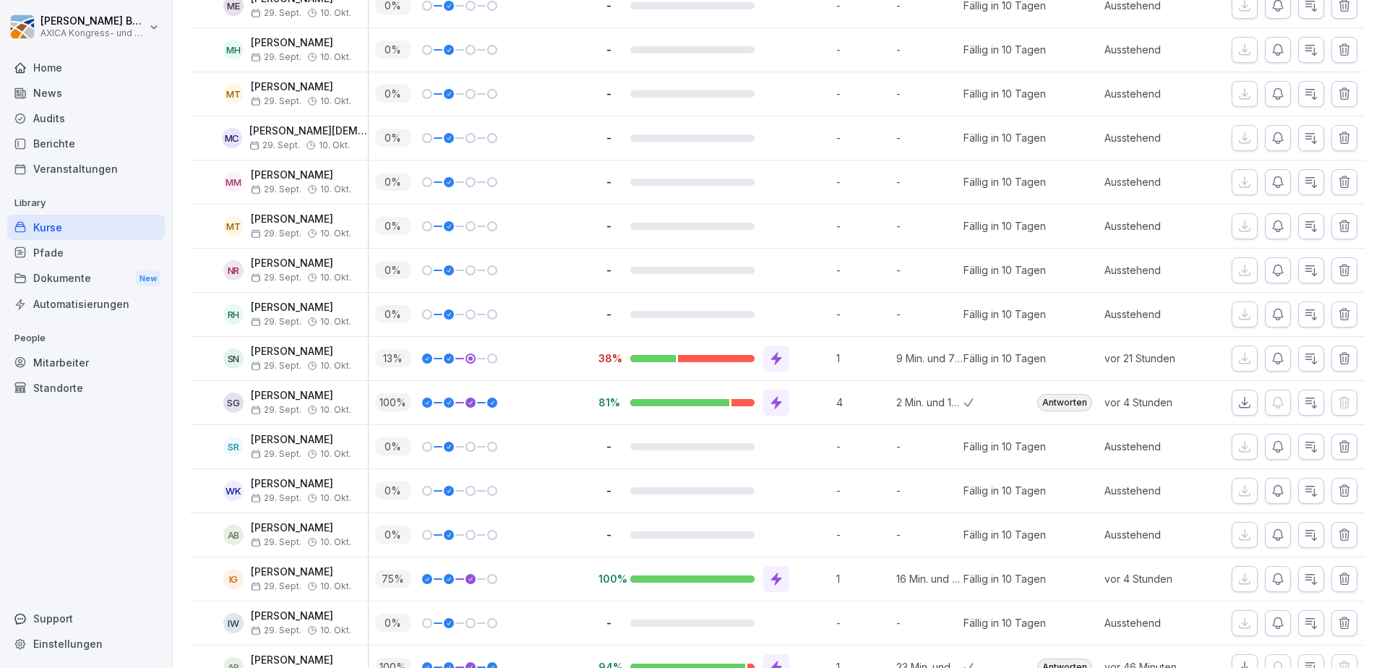
scroll to position [1952, 0]
click at [774, 353] on icon at bounding box center [776, 357] width 11 height 13
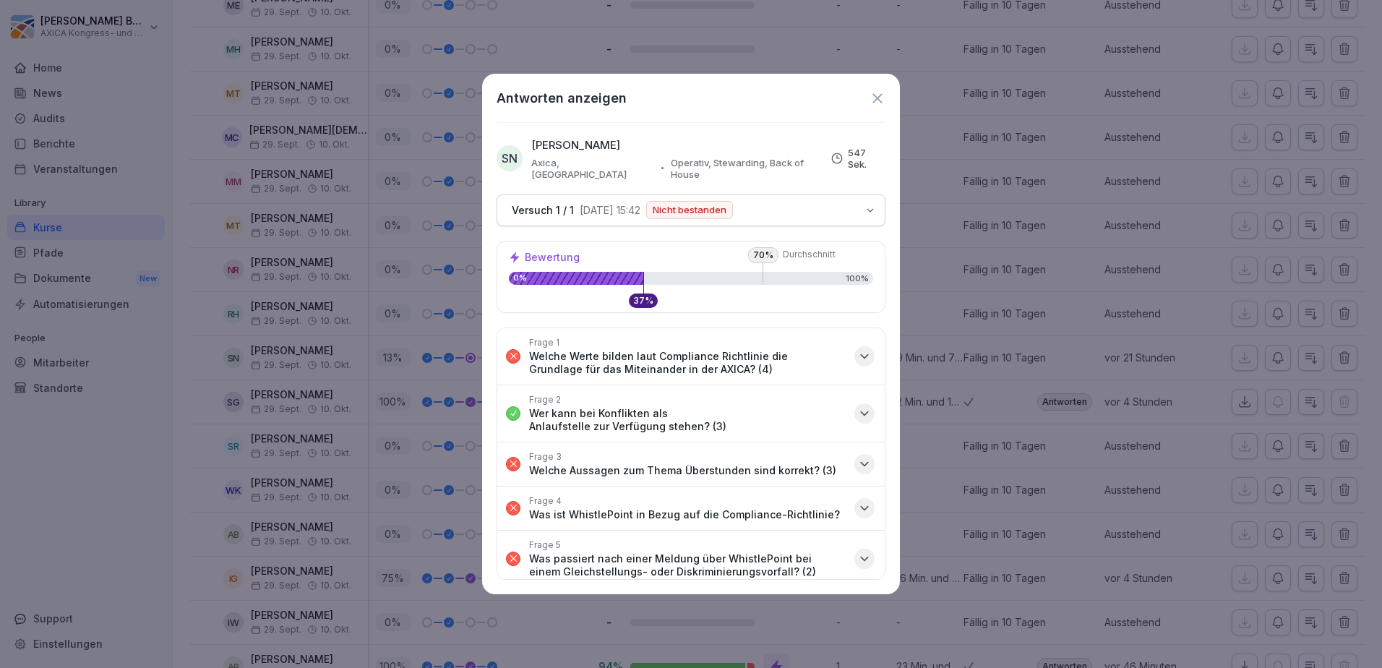
click at [861, 354] on icon "button" at bounding box center [864, 356] width 7 height 4
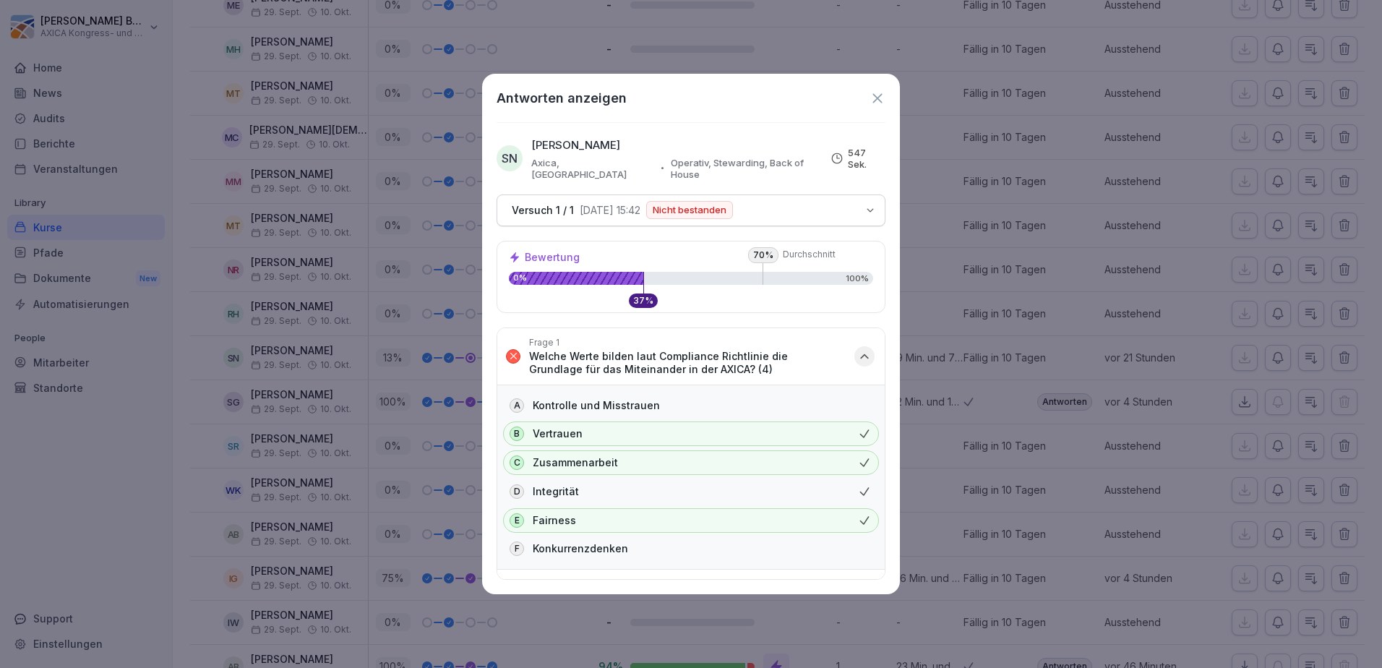
click at [857, 349] on icon "button" at bounding box center [864, 356] width 14 height 14
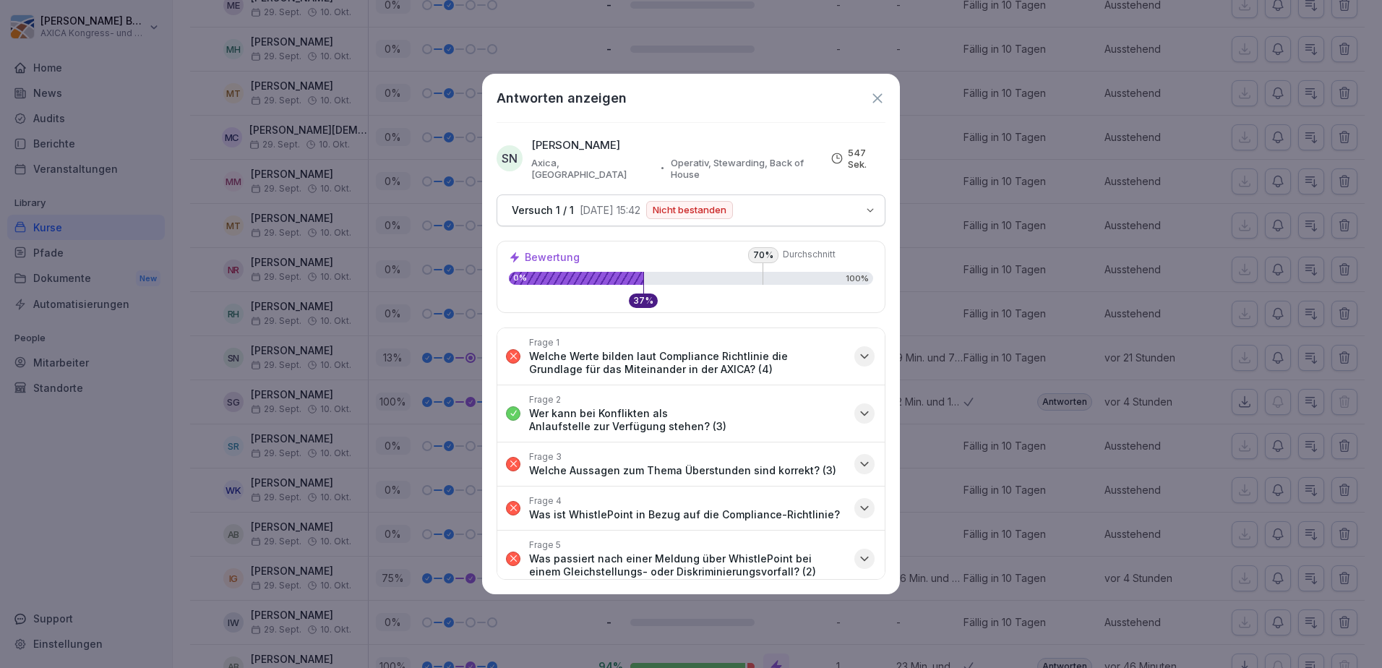
click at [857, 457] on icon "button" at bounding box center [864, 464] width 14 height 14
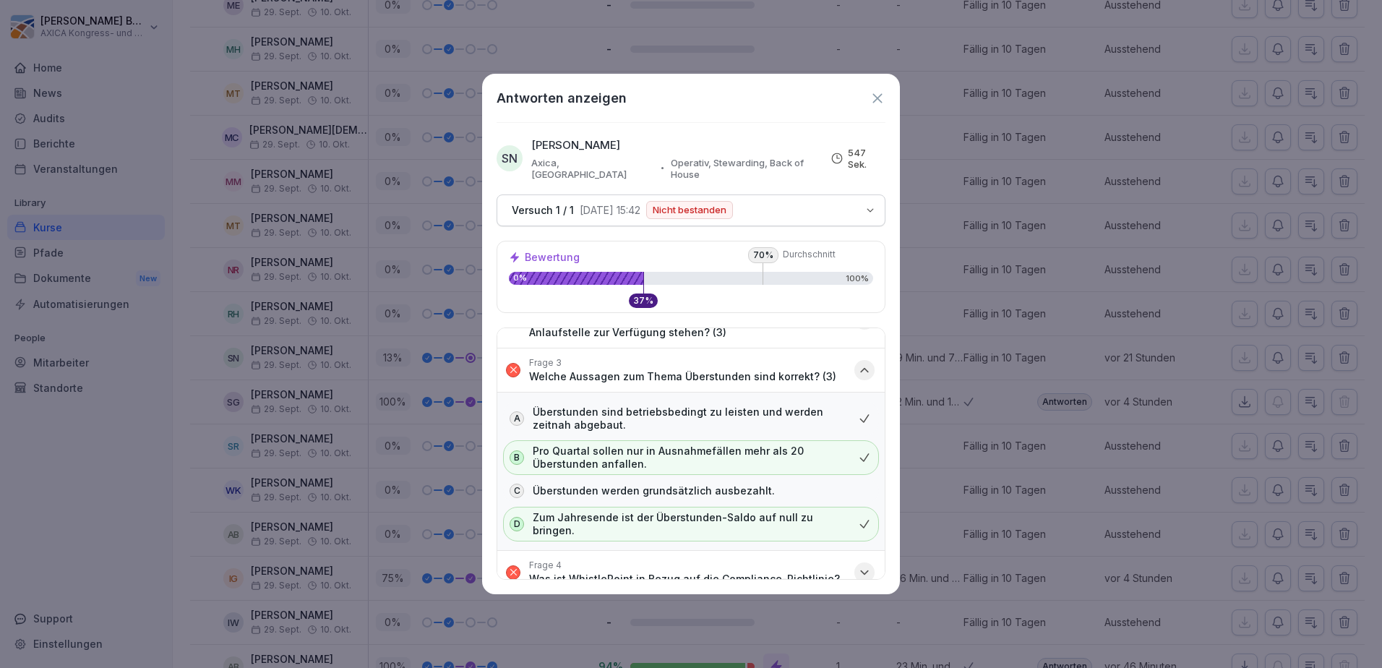
scroll to position [72, 0]
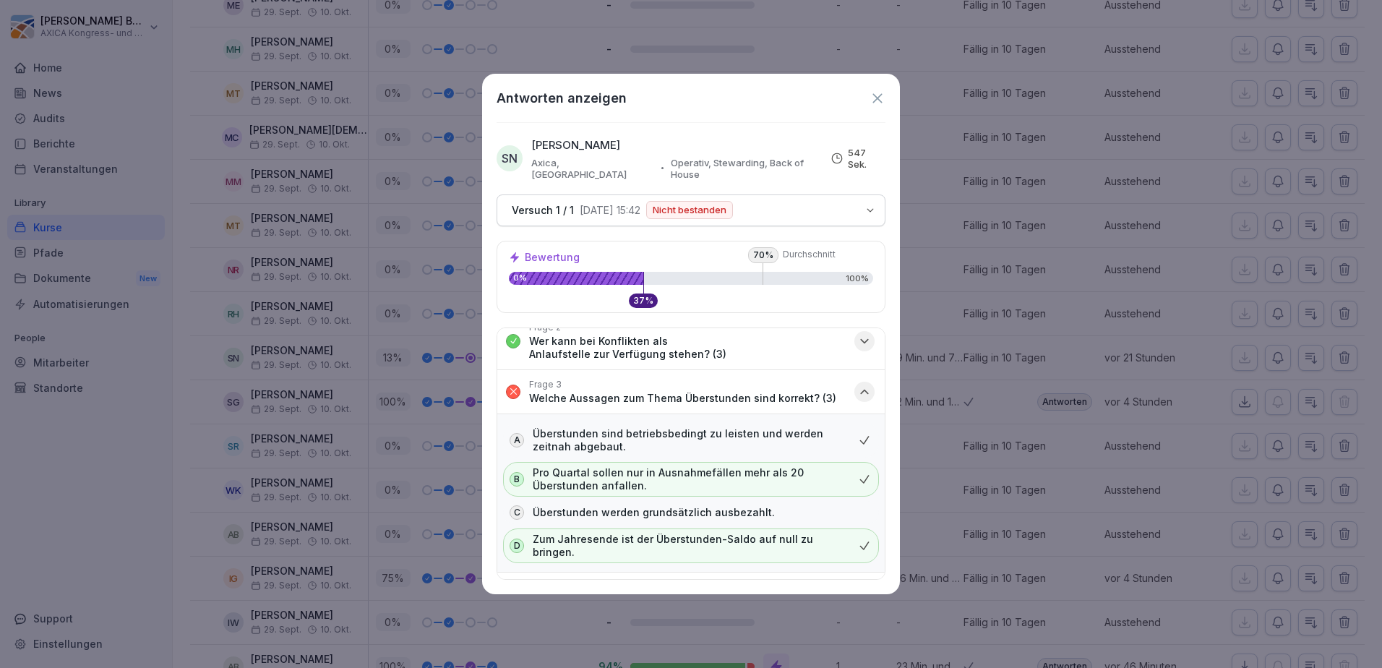
click at [857, 385] on icon "button" at bounding box center [864, 392] width 14 height 14
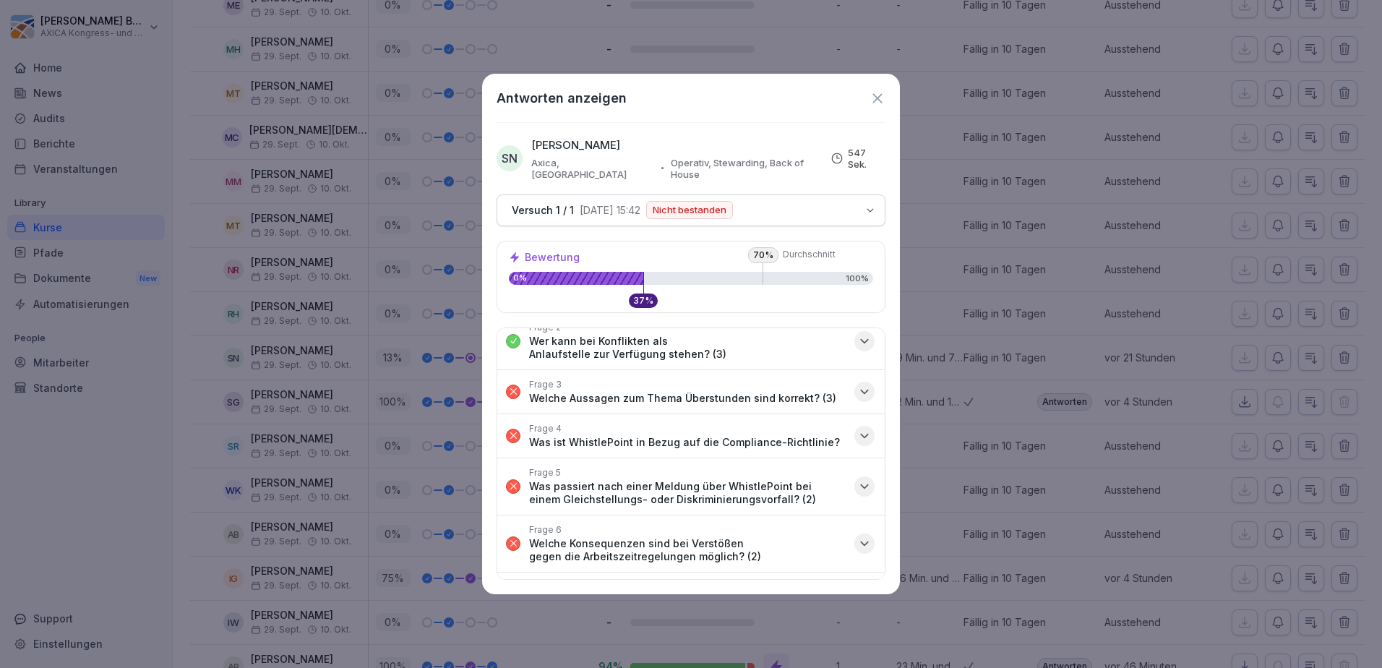
click at [857, 429] on icon "button" at bounding box center [864, 436] width 14 height 14
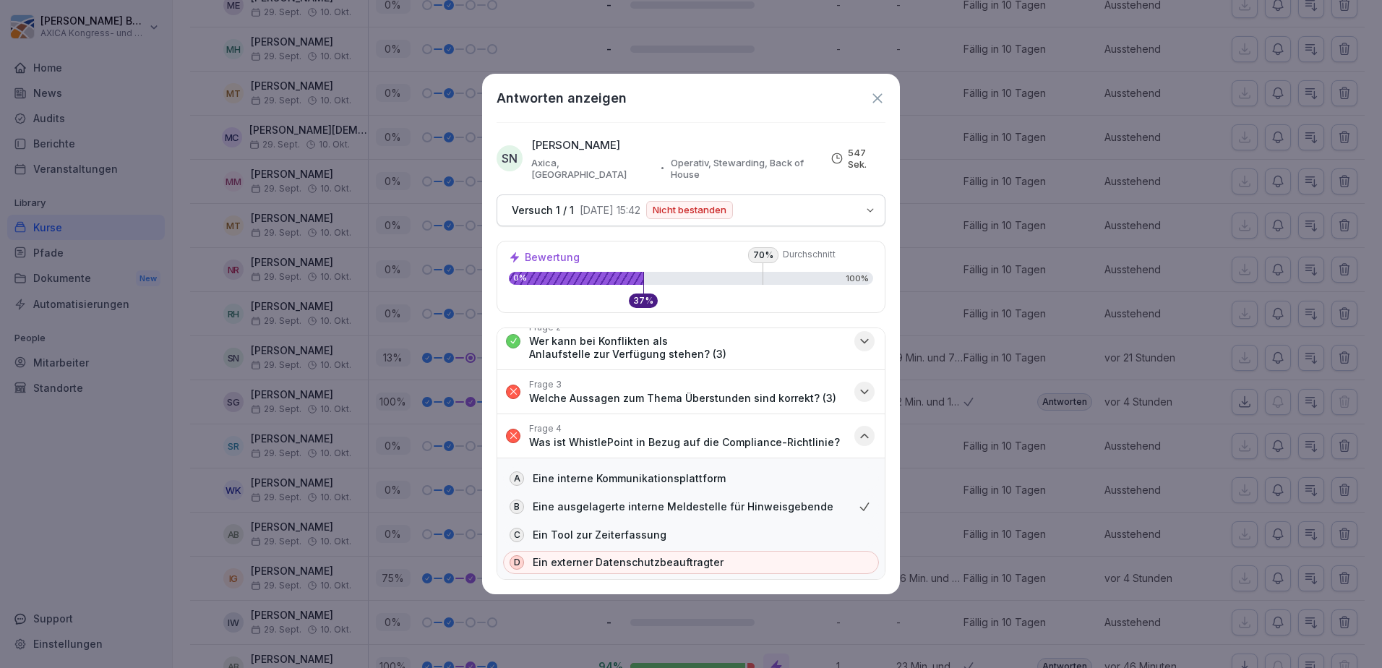
click at [861, 434] on icon "button" at bounding box center [864, 436] width 7 height 4
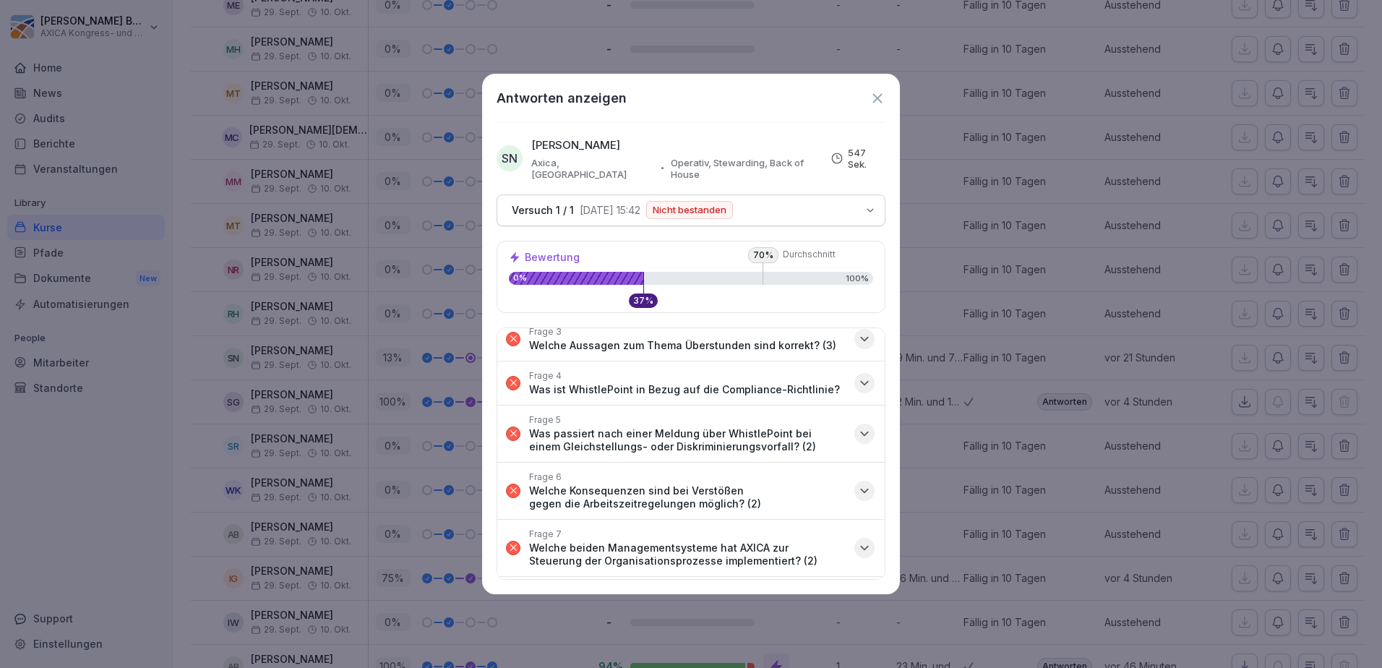
scroll to position [145, 0]
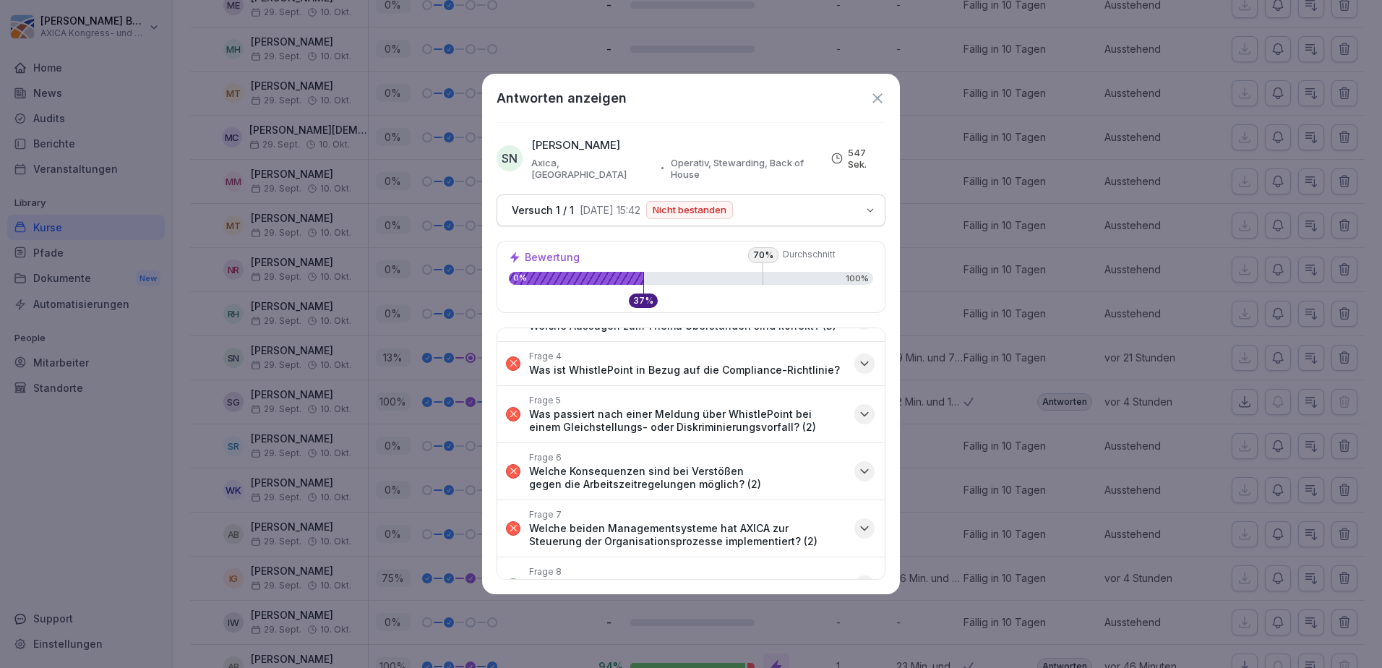
click at [857, 407] on icon "button" at bounding box center [864, 414] width 14 height 14
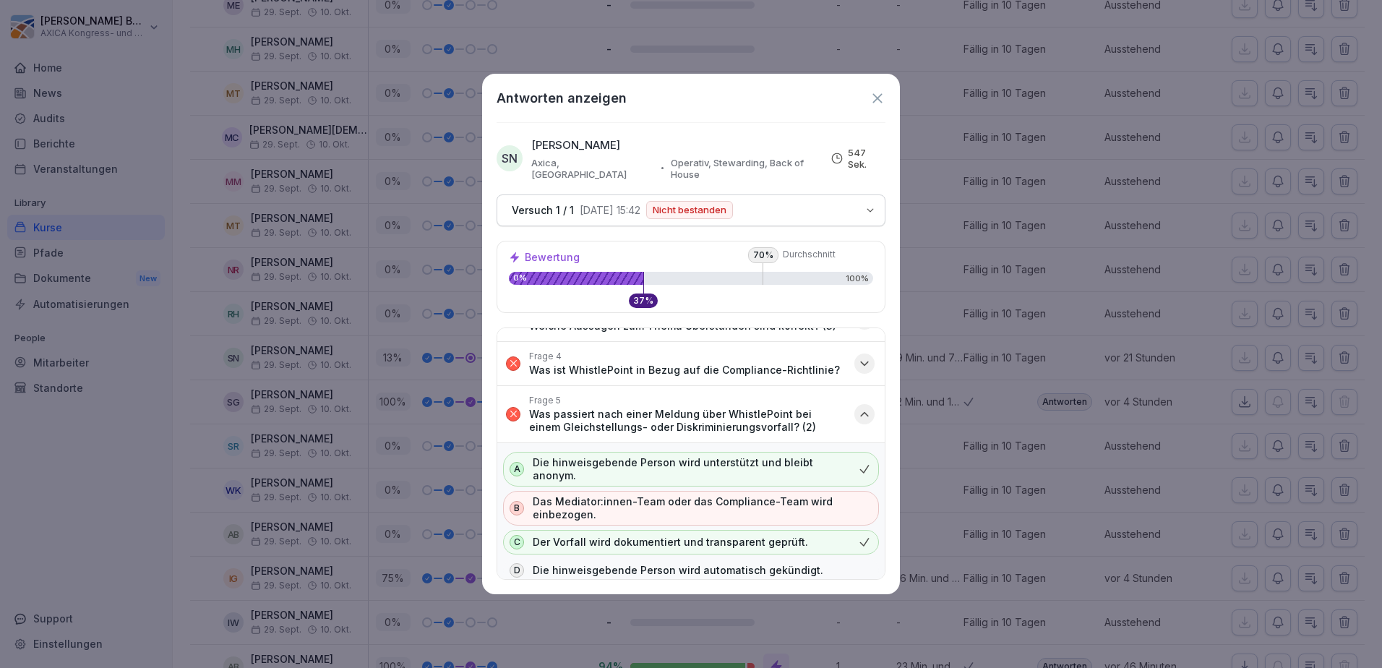
click at [860, 407] on icon "button" at bounding box center [864, 414] width 14 height 14
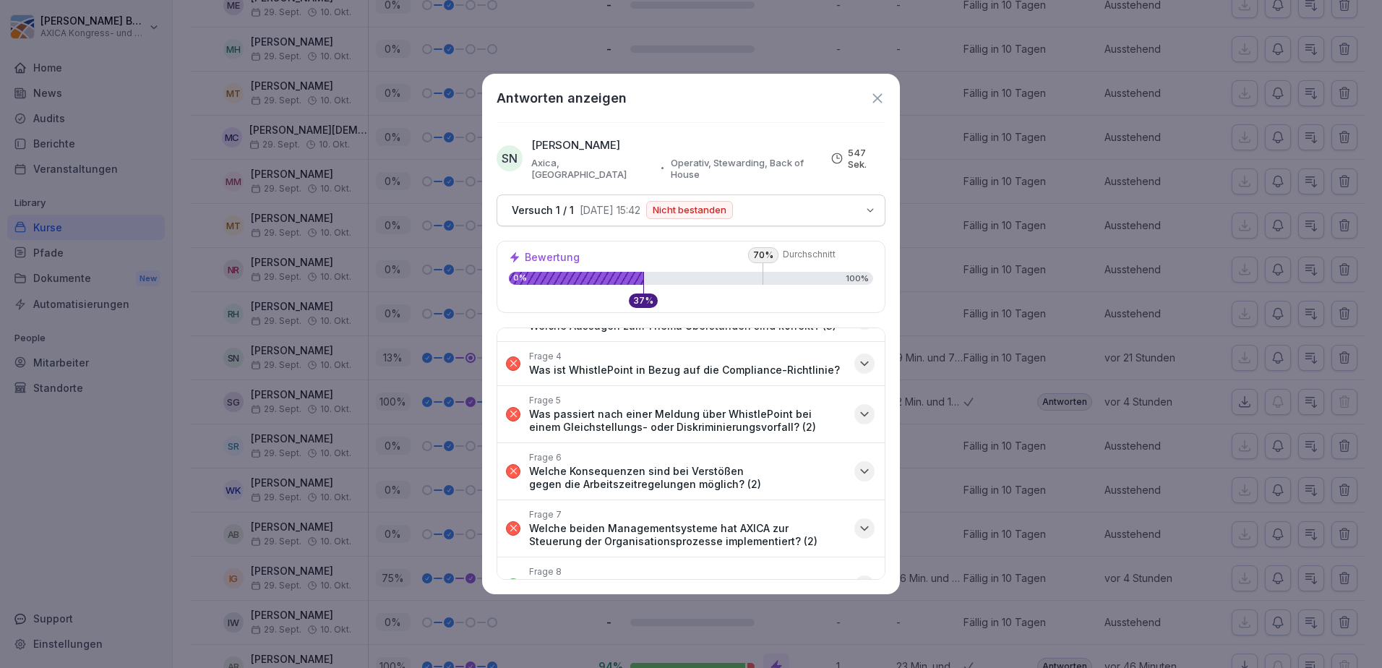
scroll to position [217, 0]
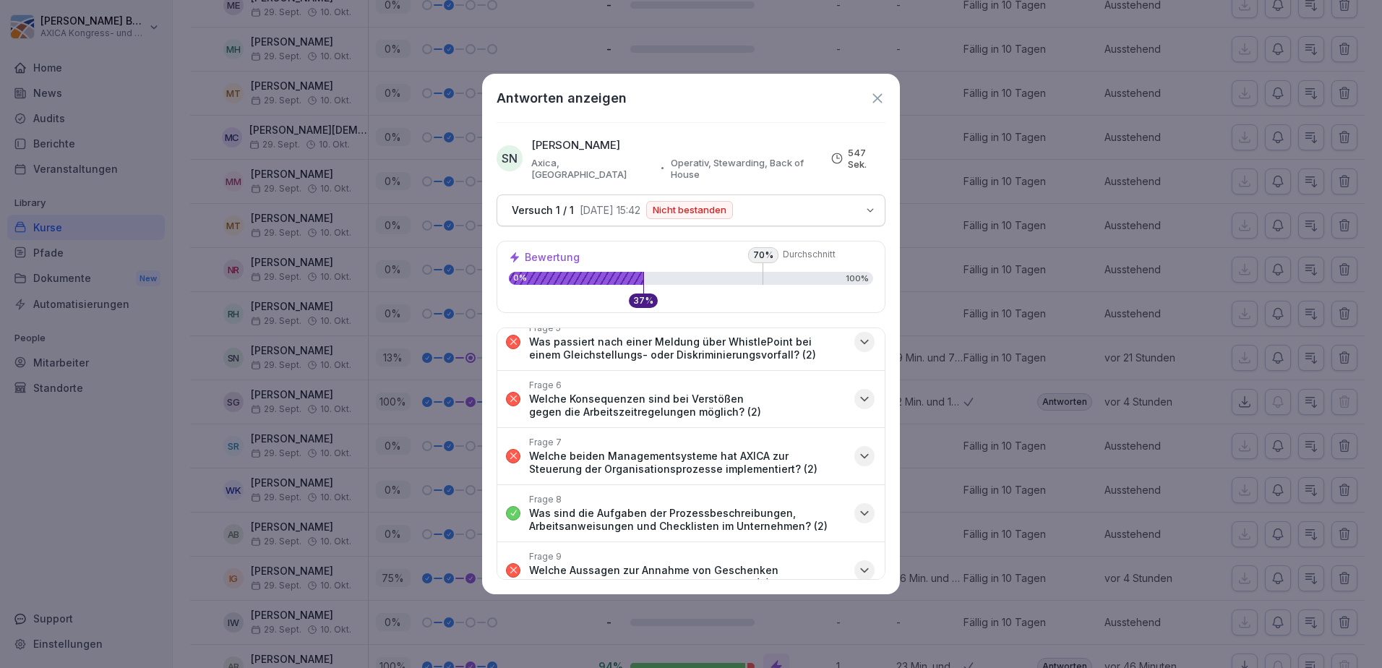
click at [857, 392] on icon "button" at bounding box center [864, 399] width 14 height 14
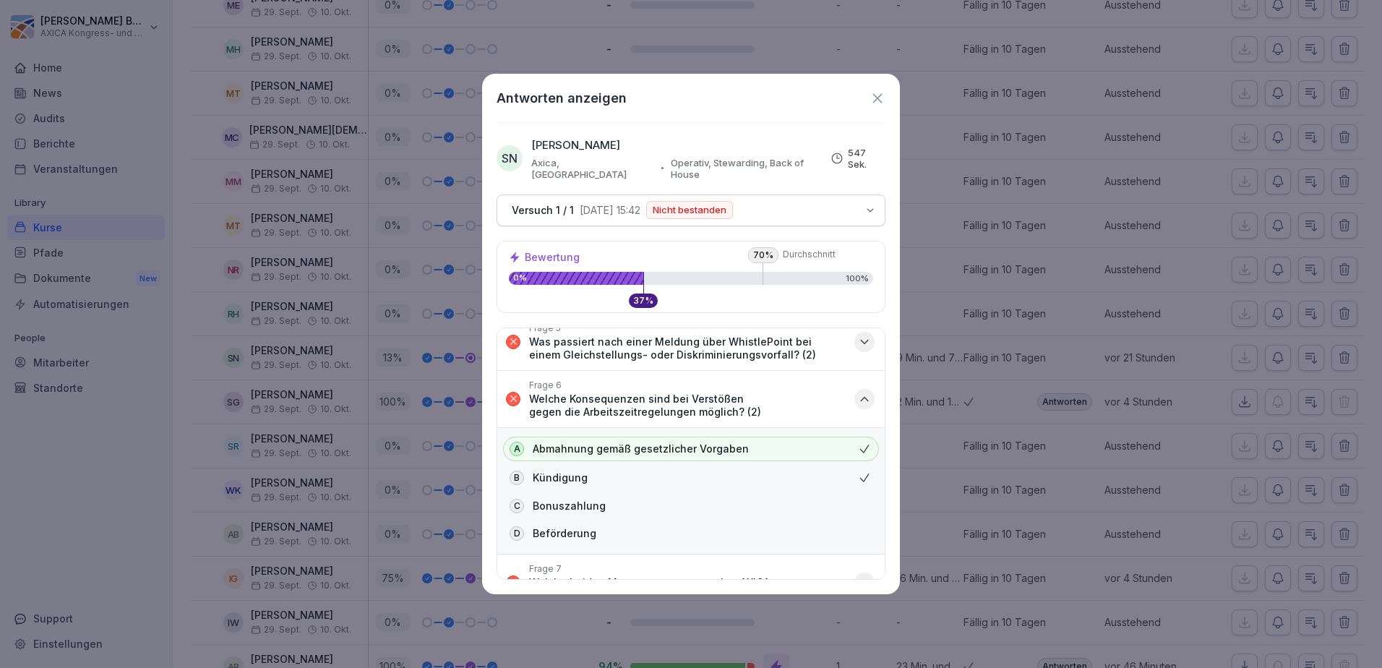
click at [857, 392] on icon "button" at bounding box center [864, 399] width 14 height 14
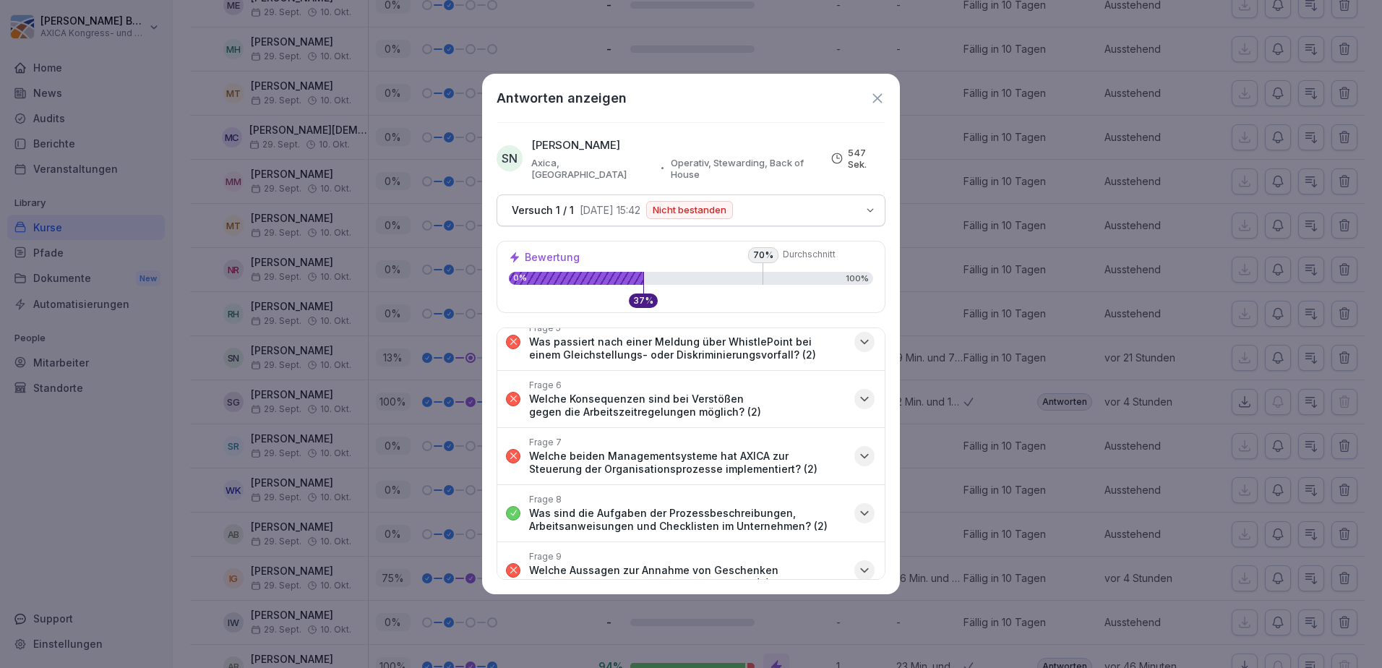
click at [861, 454] on icon "button" at bounding box center [864, 456] width 7 height 4
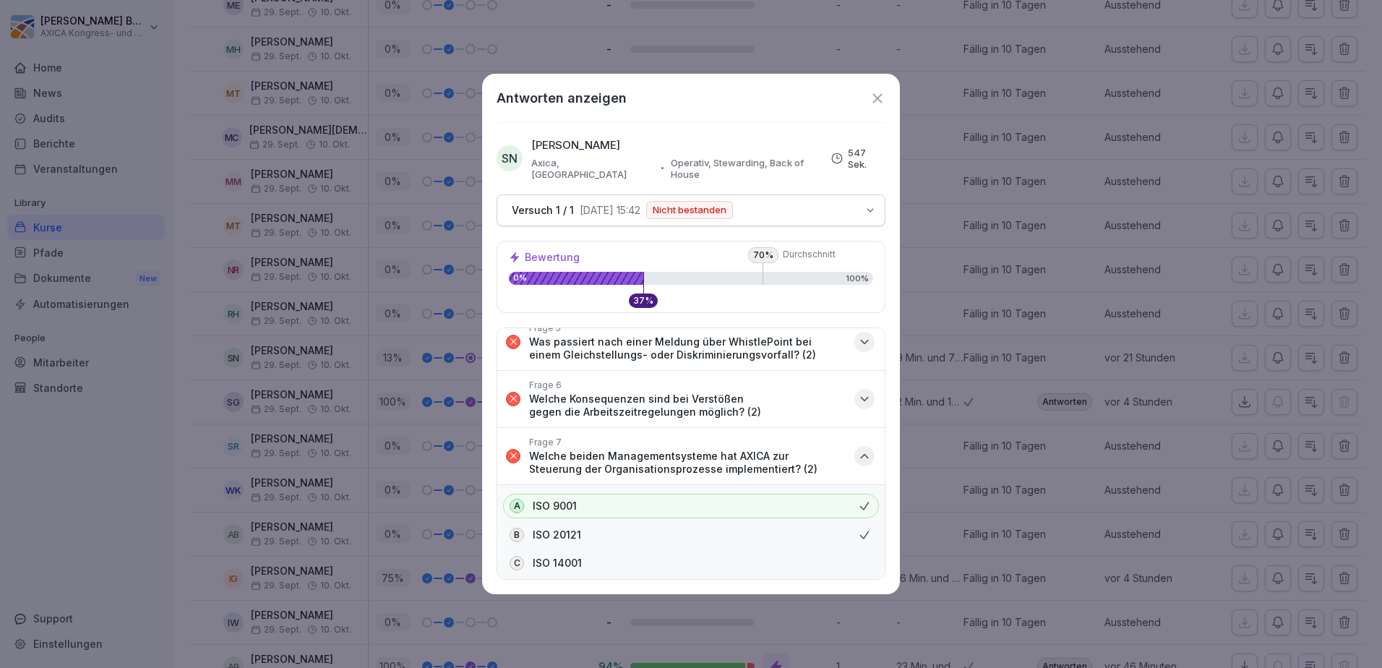
scroll to position [289, 0]
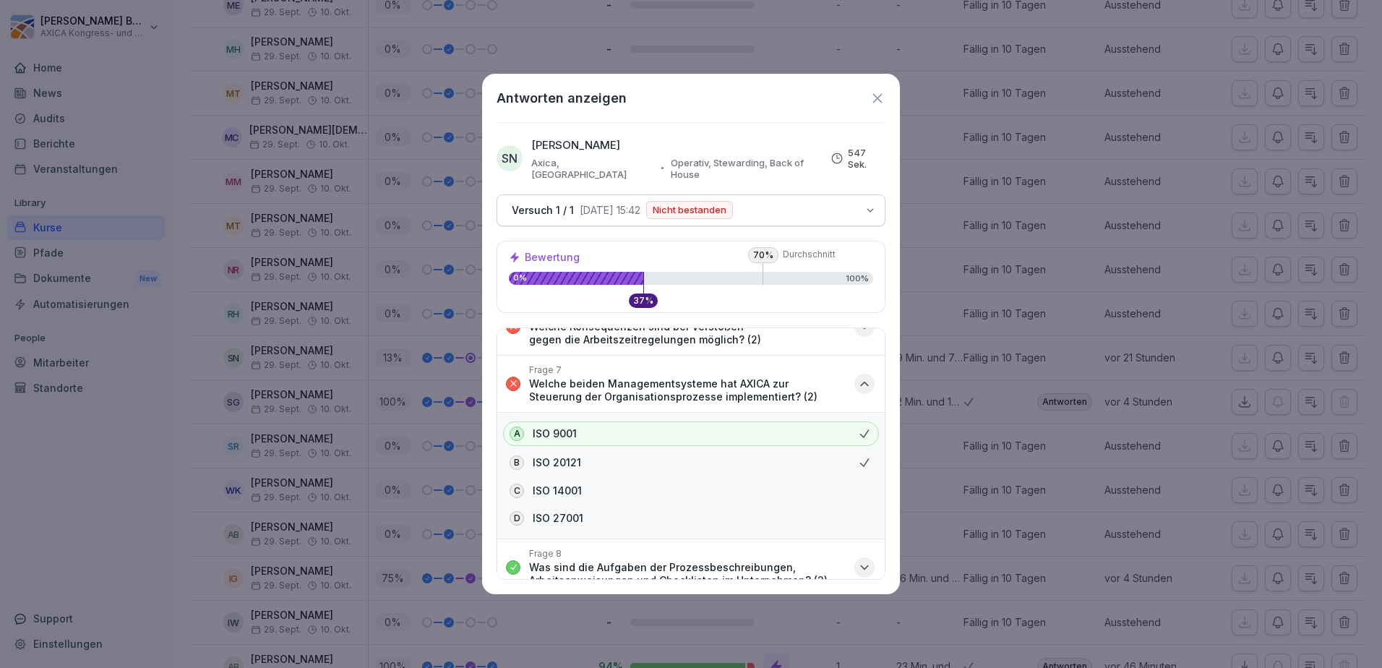
click at [857, 377] on icon "button" at bounding box center [864, 384] width 14 height 14
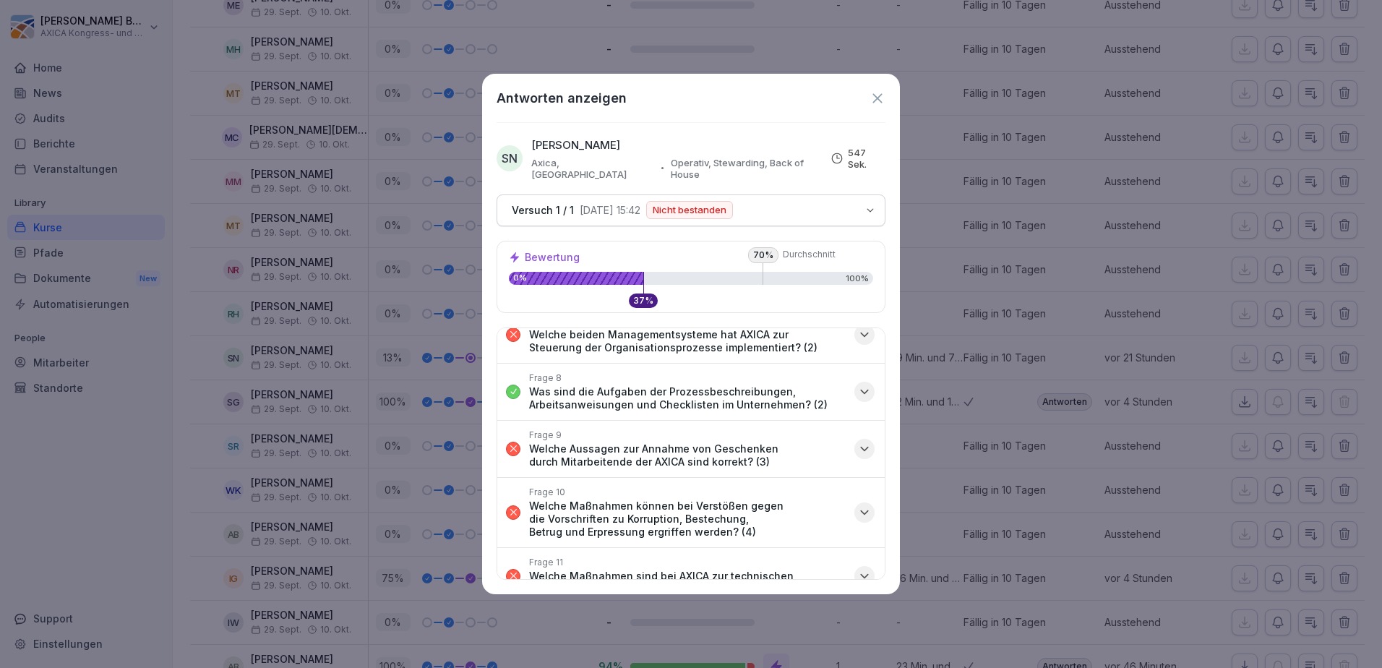
scroll to position [361, 0]
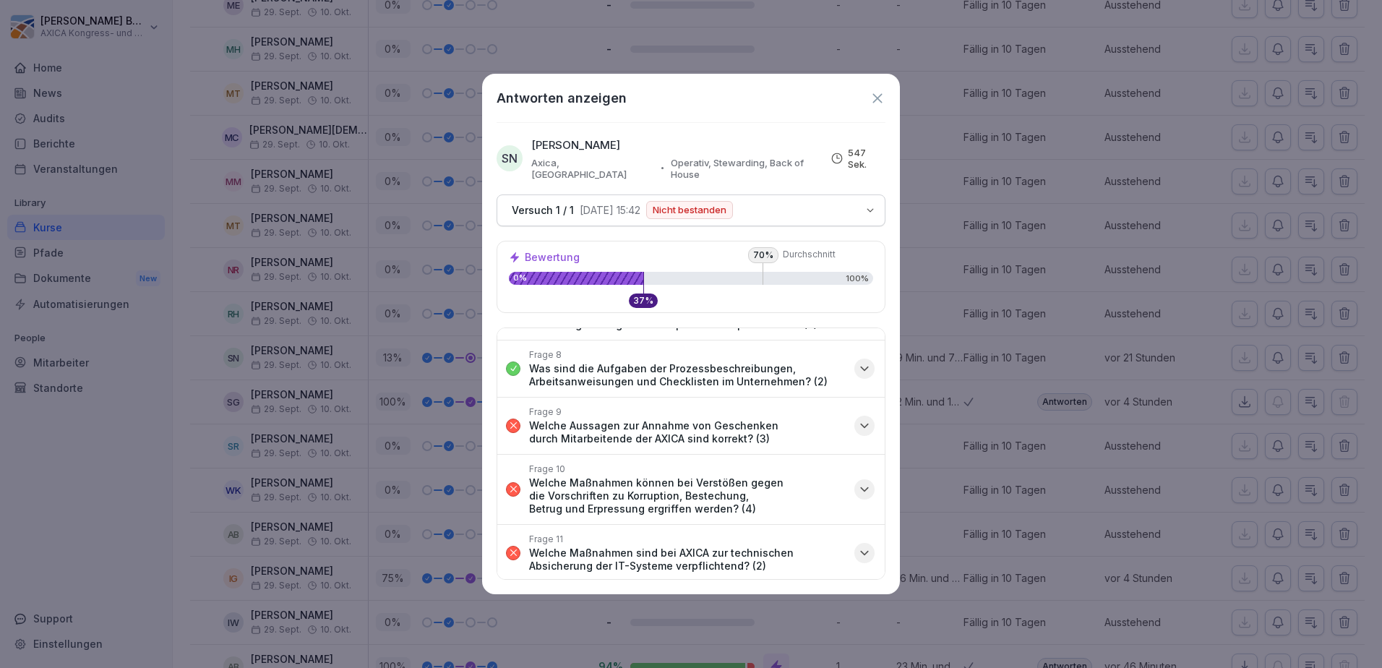
click at [857, 419] on icon "button" at bounding box center [864, 426] width 14 height 14
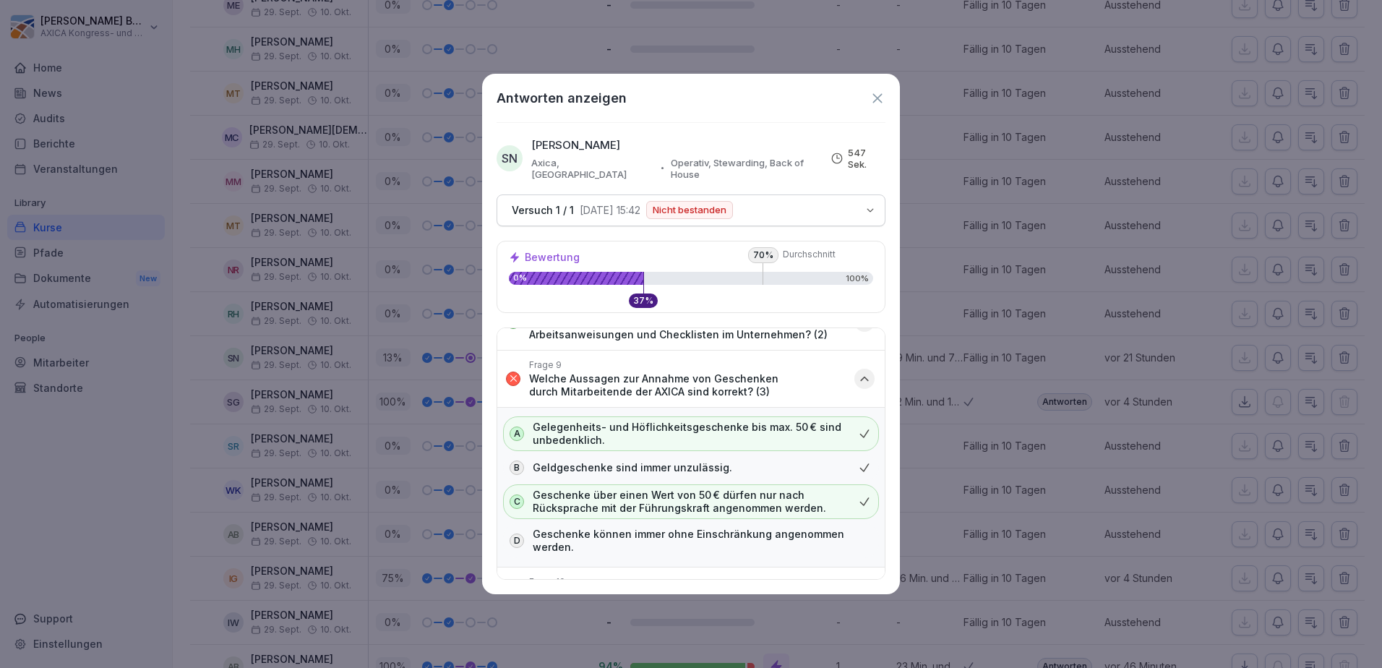
scroll to position [434, 0]
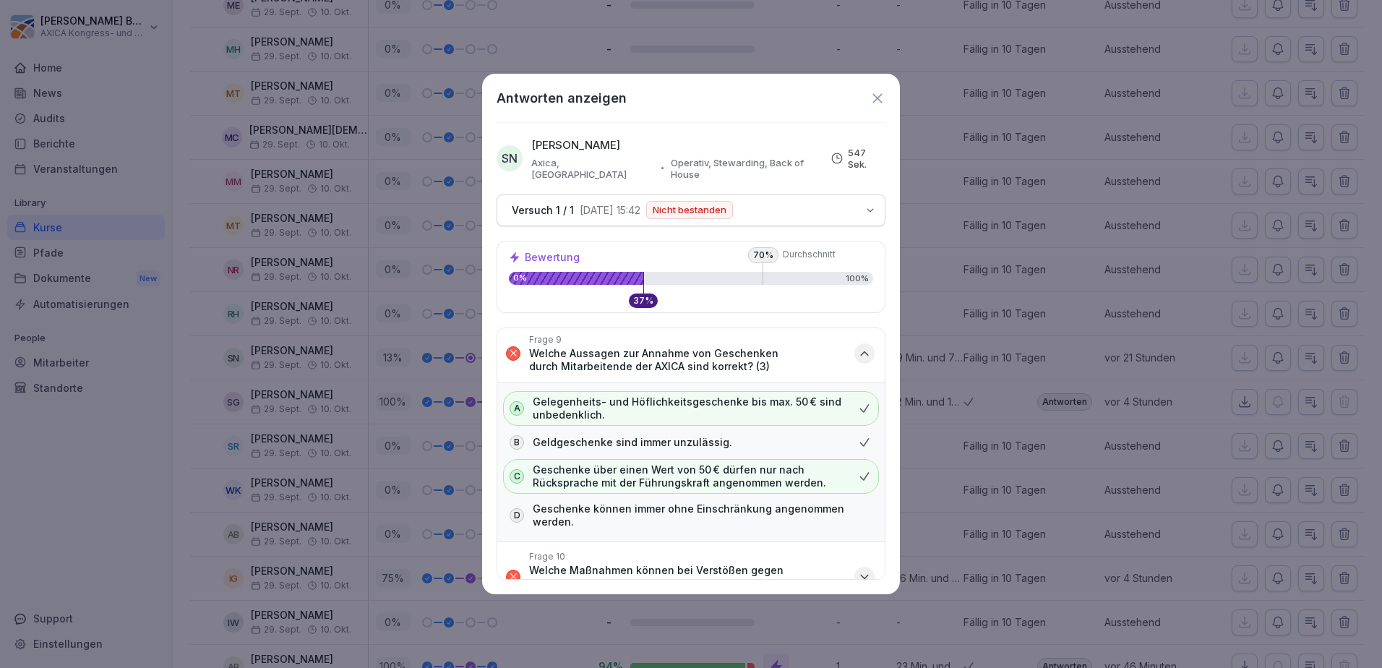
click at [857, 347] on icon "button" at bounding box center [864, 353] width 14 height 14
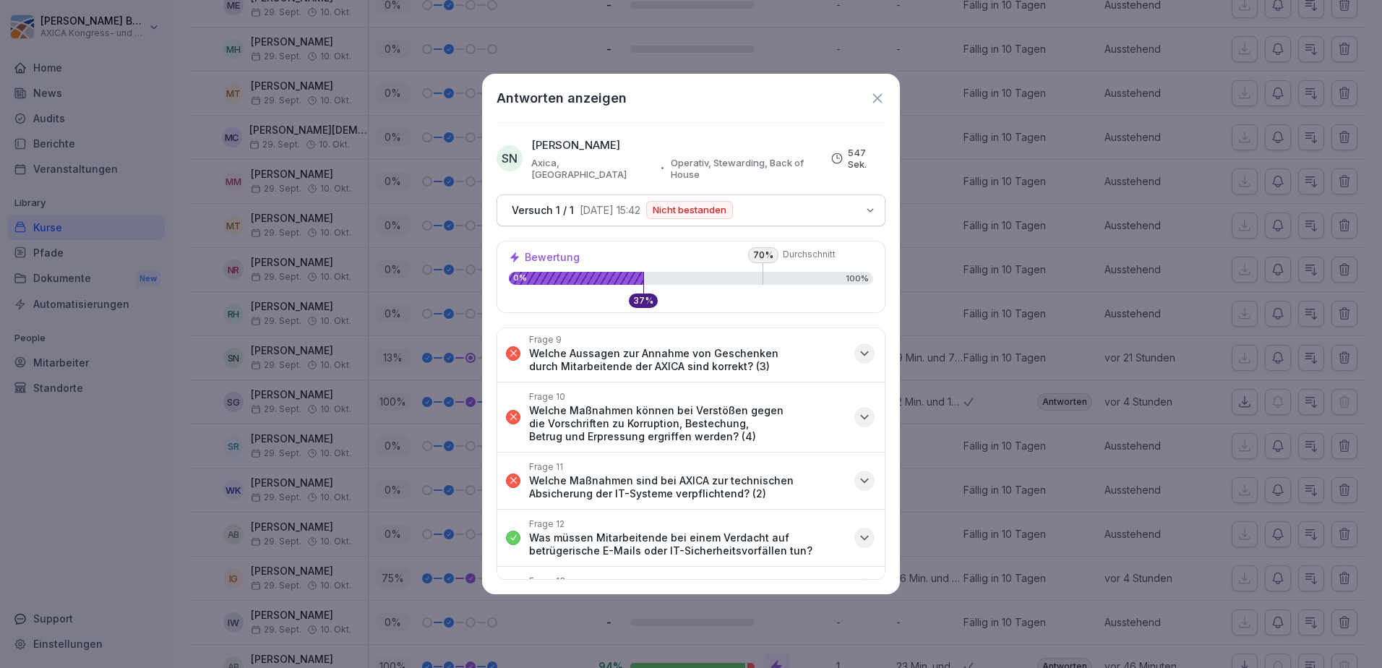
click at [857, 410] on icon "button" at bounding box center [864, 417] width 14 height 14
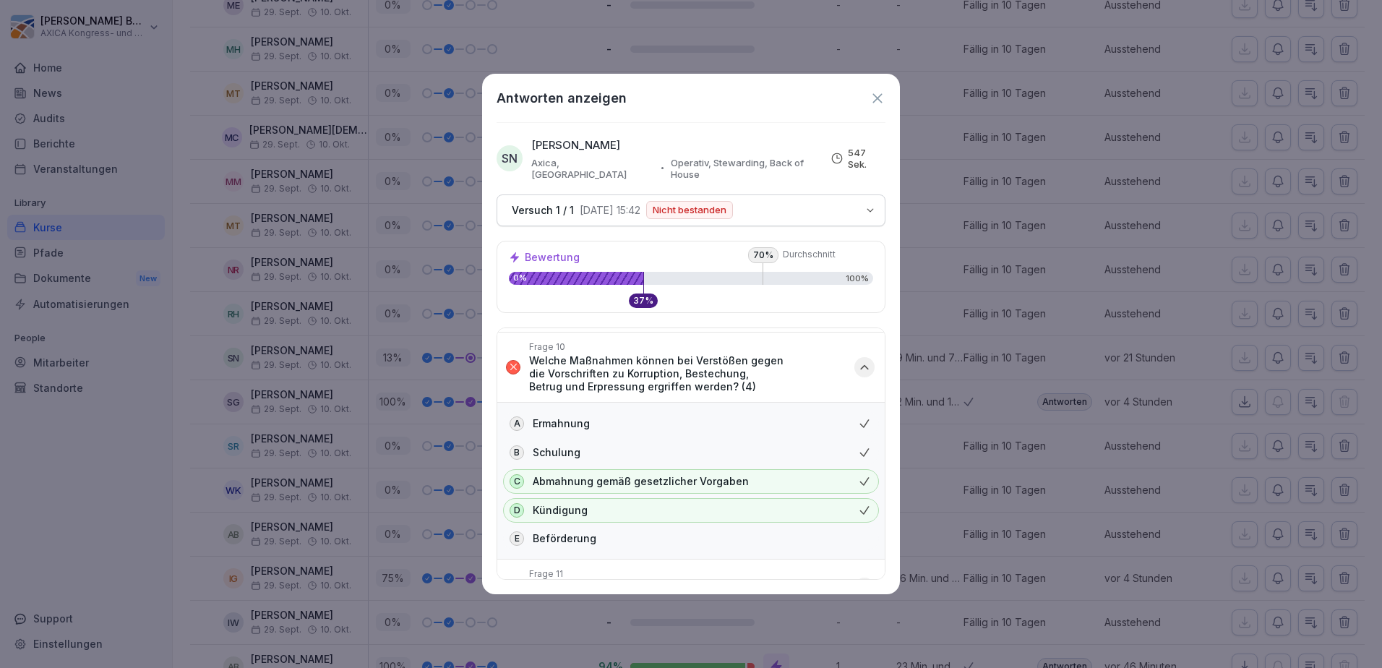
scroll to position [506, 0]
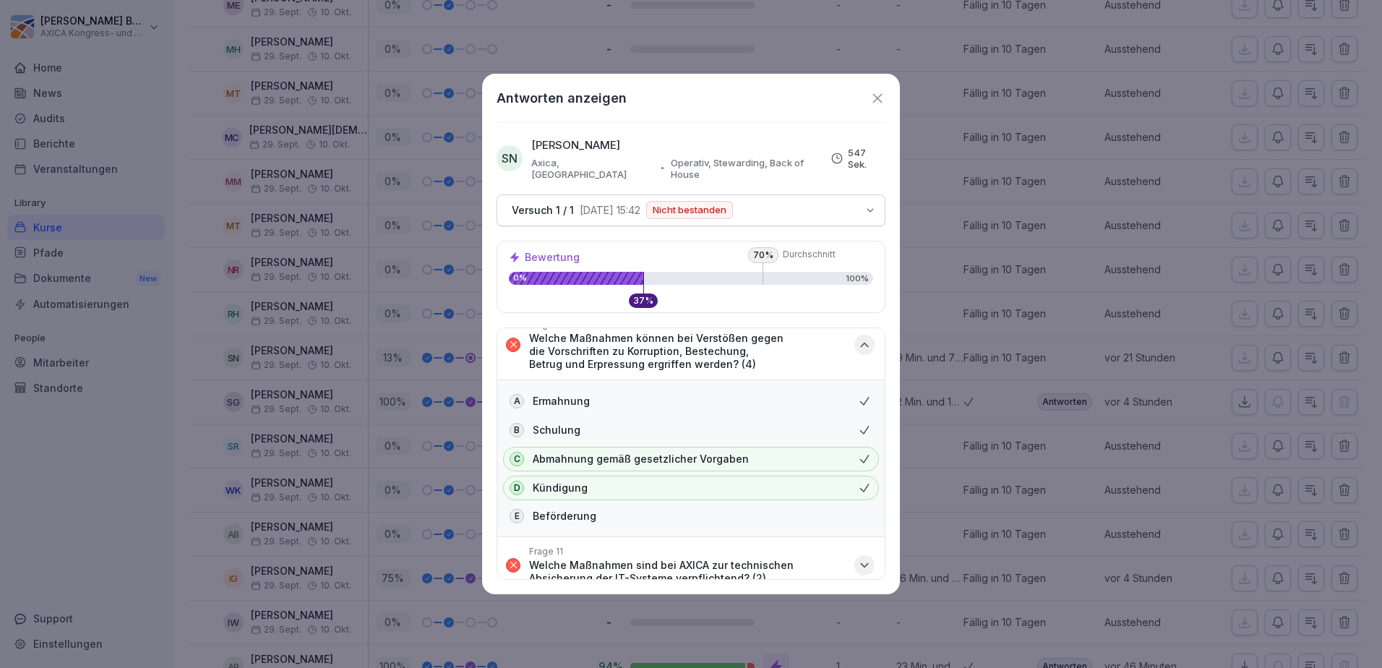
click at [857, 338] on icon "button" at bounding box center [864, 345] width 14 height 14
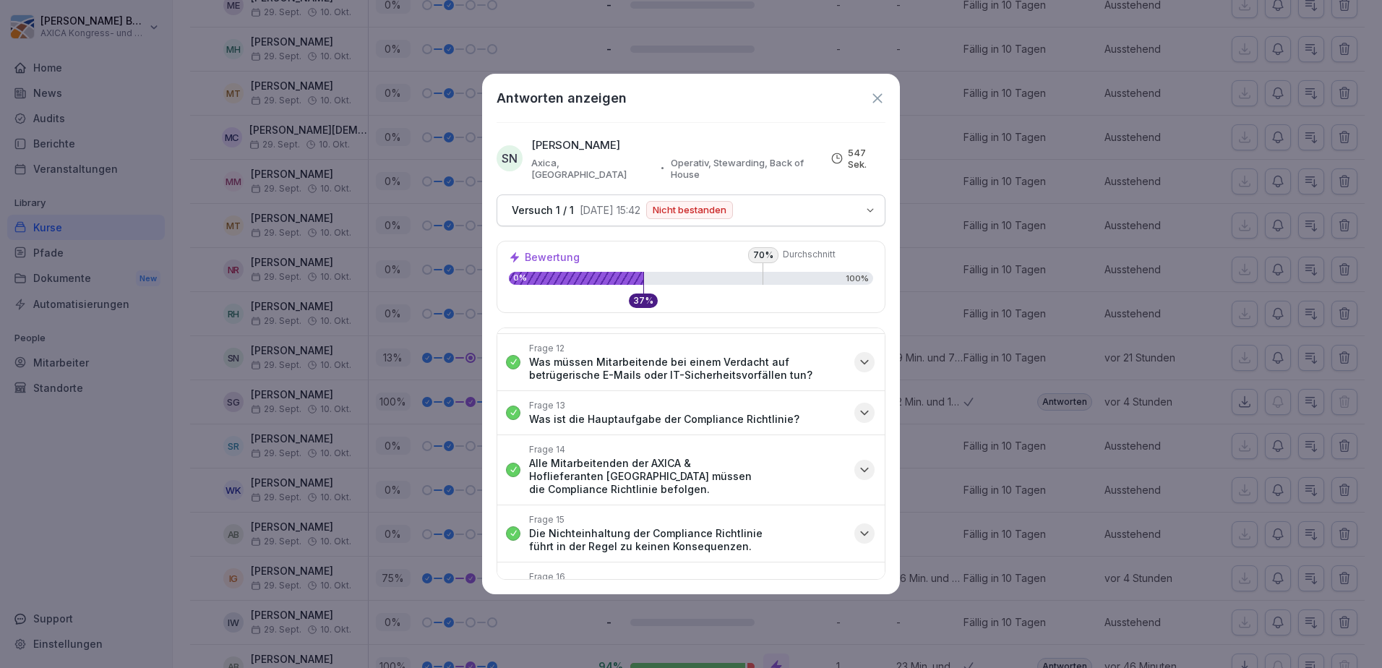
scroll to position [624, 0]
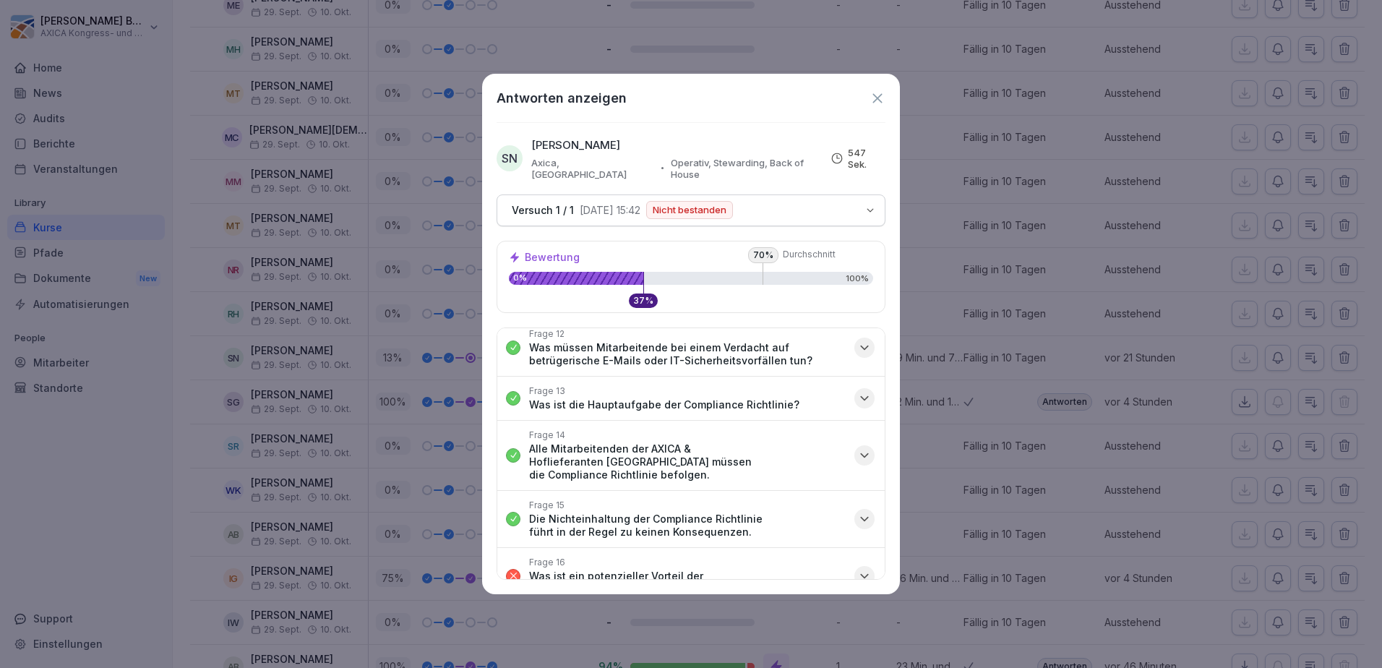
click at [858, 569] on icon "button" at bounding box center [864, 576] width 14 height 14
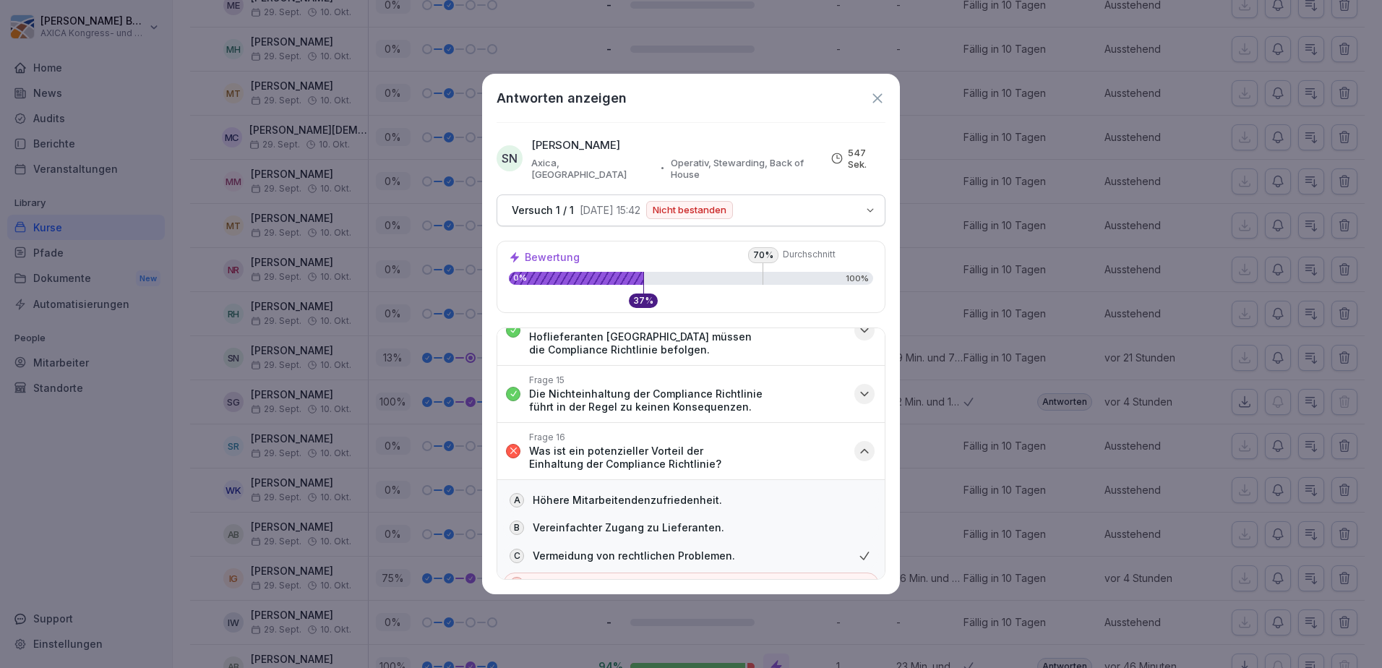
click at [878, 98] on icon at bounding box center [877, 97] width 9 height 9
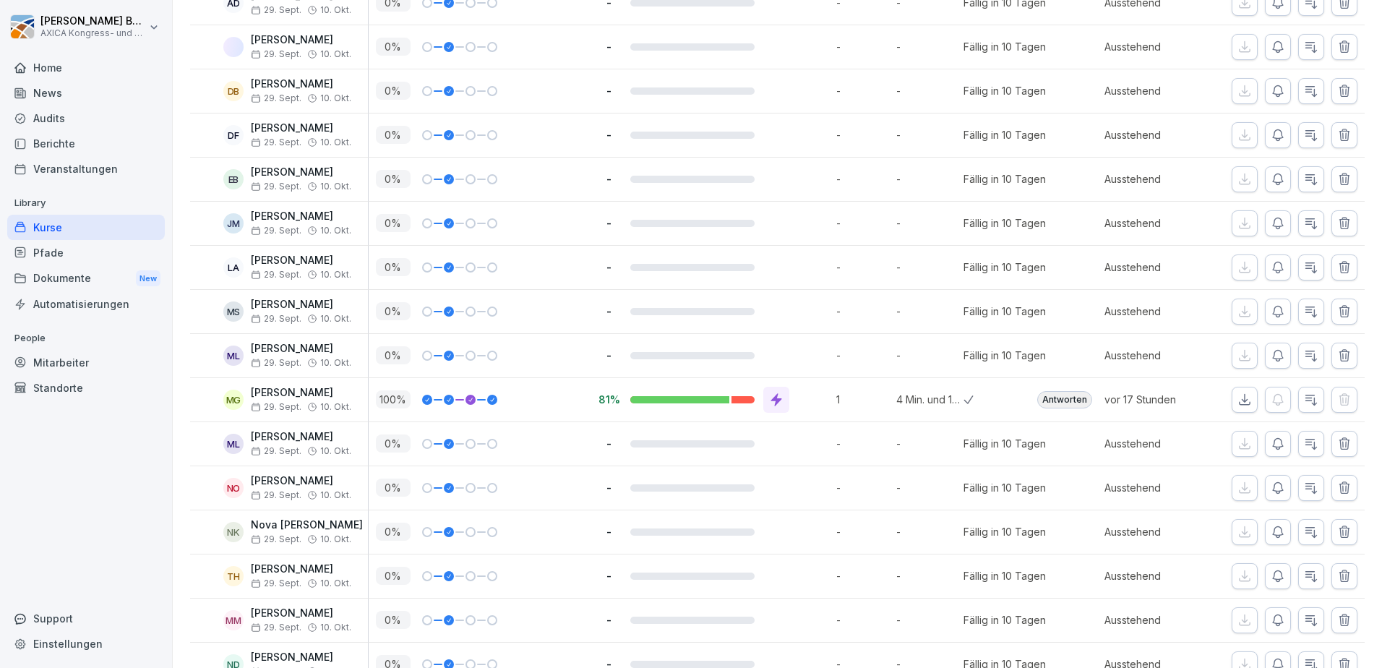
scroll to position [506, 0]
